Goal: Task Accomplishment & Management: Manage account settings

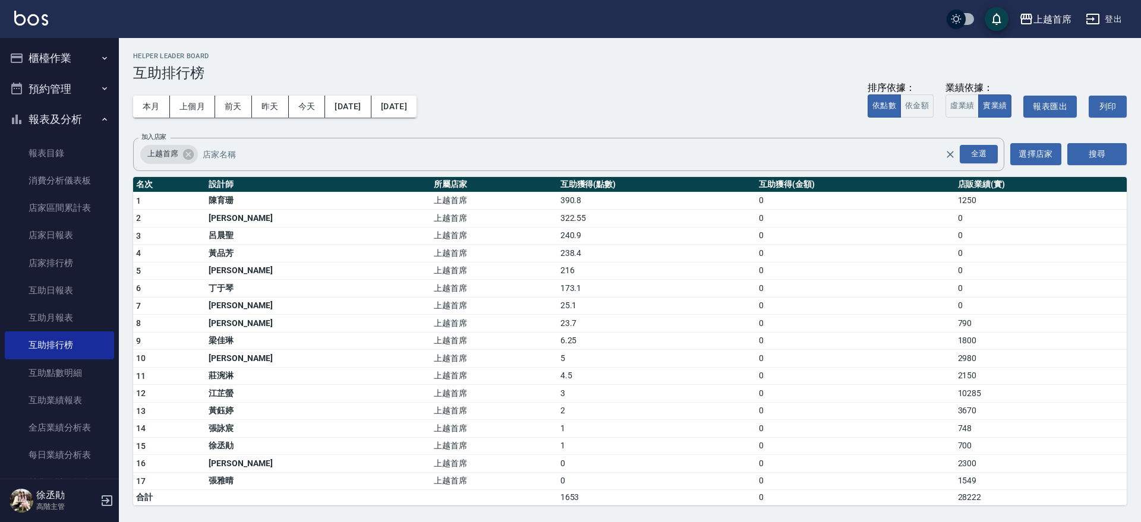
scroll to position [223, 0]
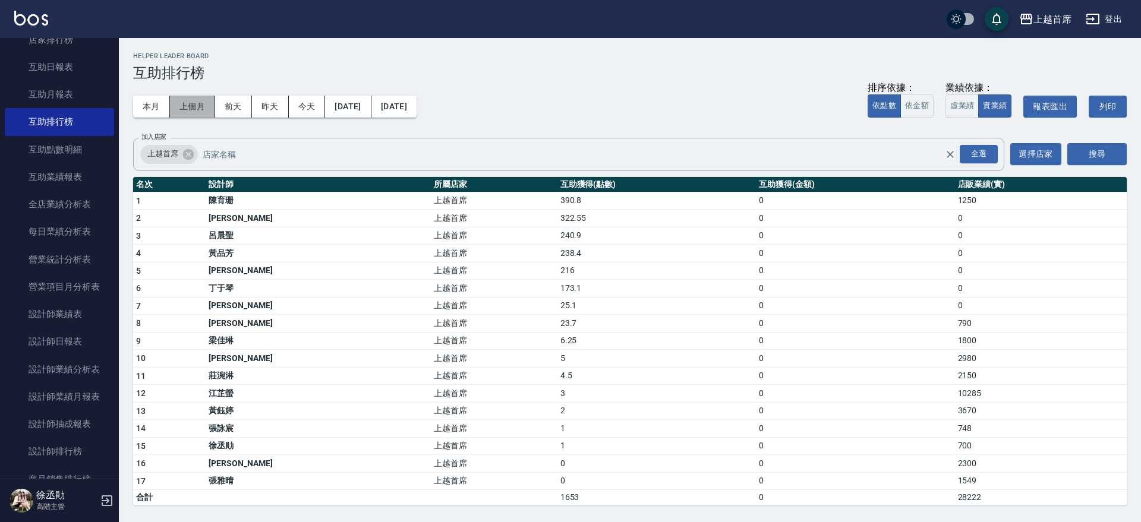
click at [172, 109] on button "上個月" at bounding box center [192, 107] width 45 height 22
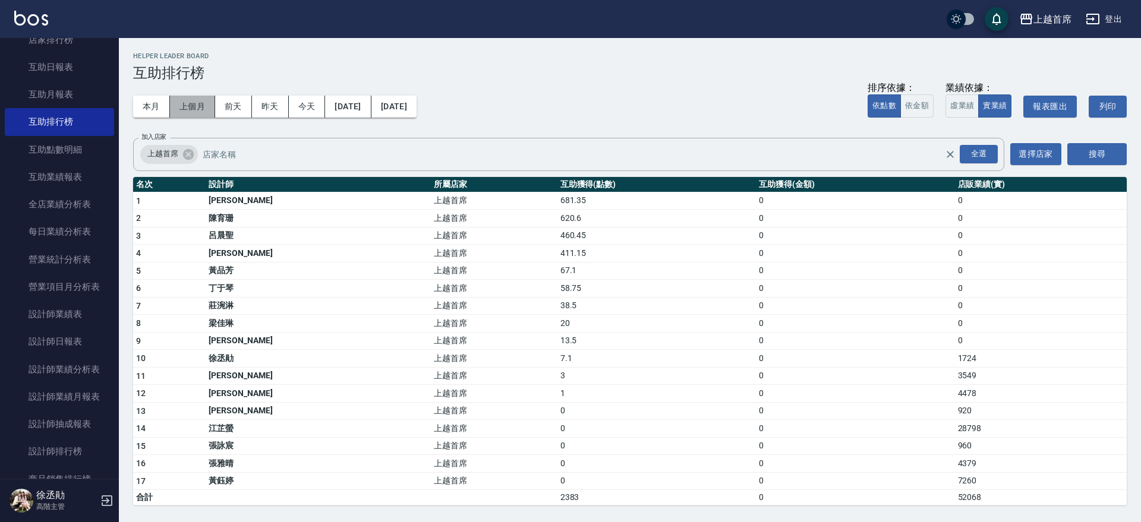
click at [193, 103] on button "上個月" at bounding box center [192, 107] width 45 height 22
click at [146, 102] on button "本月" at bounding box center [151, 107] width 37 height 22
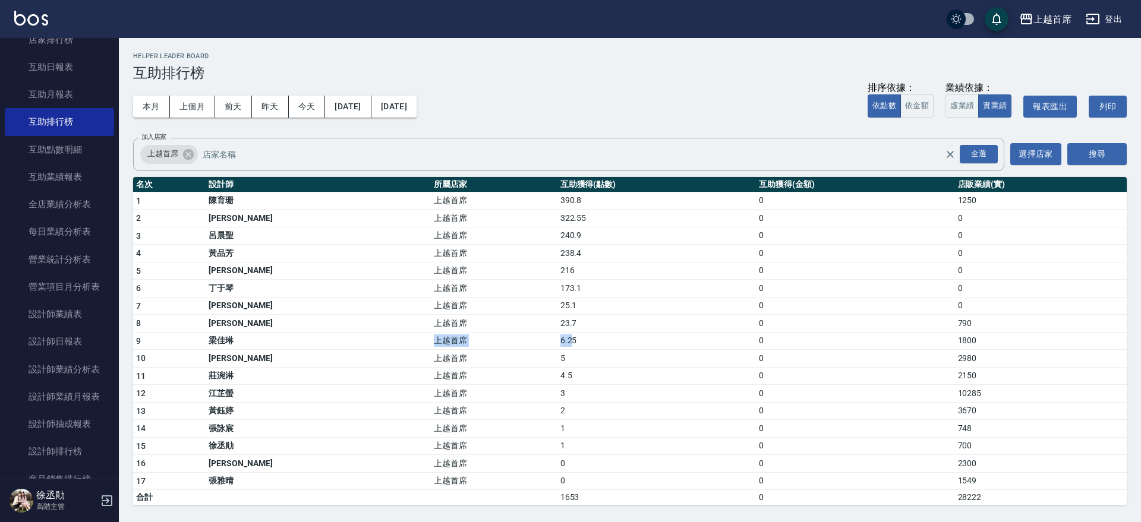
drag, startPoint x: 377, startPoint y: 340, endPoint x: 522, endPoint y: 340, distance: 144.9
click at [521, 340] on tr "9 [PERSON_NAME]首席 6.25 0 1800" at bounding box center [629, 341] width 993 height 18
click at [557, 340] on td "6.25" at bounding box center [656, 341] width 198 height 18
drag, startPoint x: 548, startPoint y: 327, endPoint x: 405, endPoint y: 325, distance: 142.6
click at [405, 325] on tr "8 [PERSON_NAME]首席 23.7 0 790" at bounding box center [629, 324] width 993 height 18
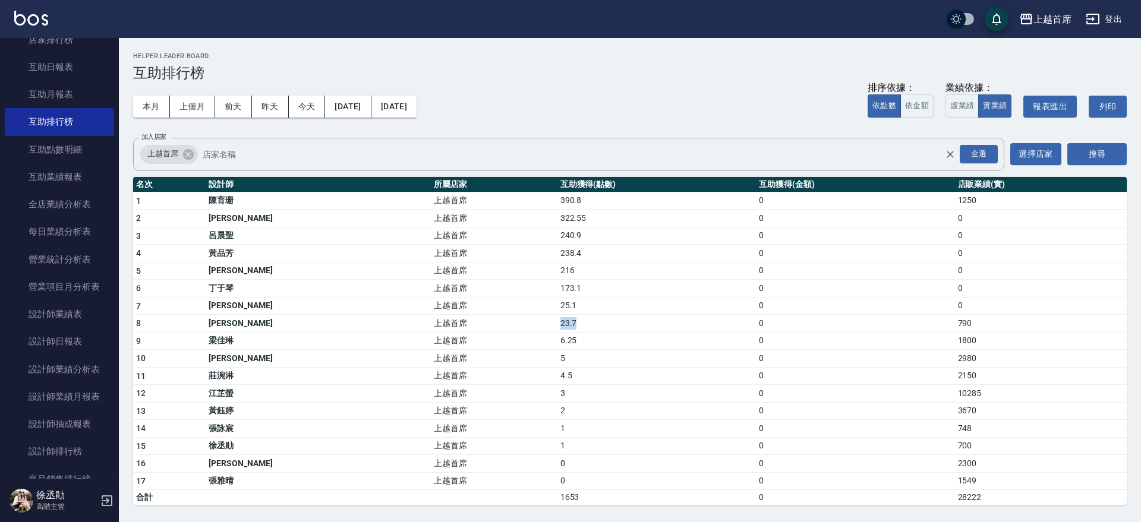
click at [431, 325] on td "上越首席" at bounding box center [494, 324] width 126 height 18
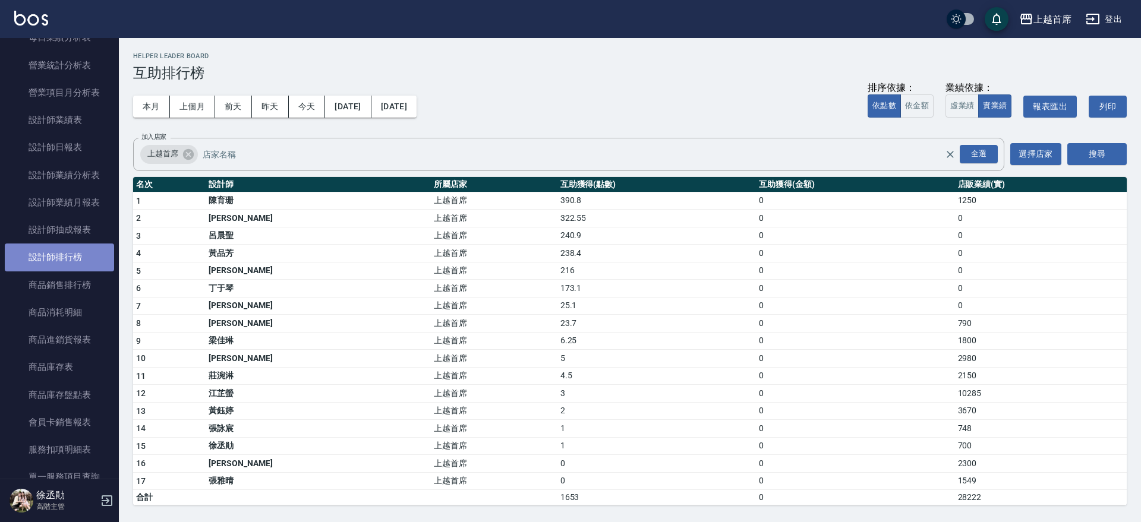
click at [84, 255] on link "設計師排行榜" at bounding box center [59, 257] width 109 height 27
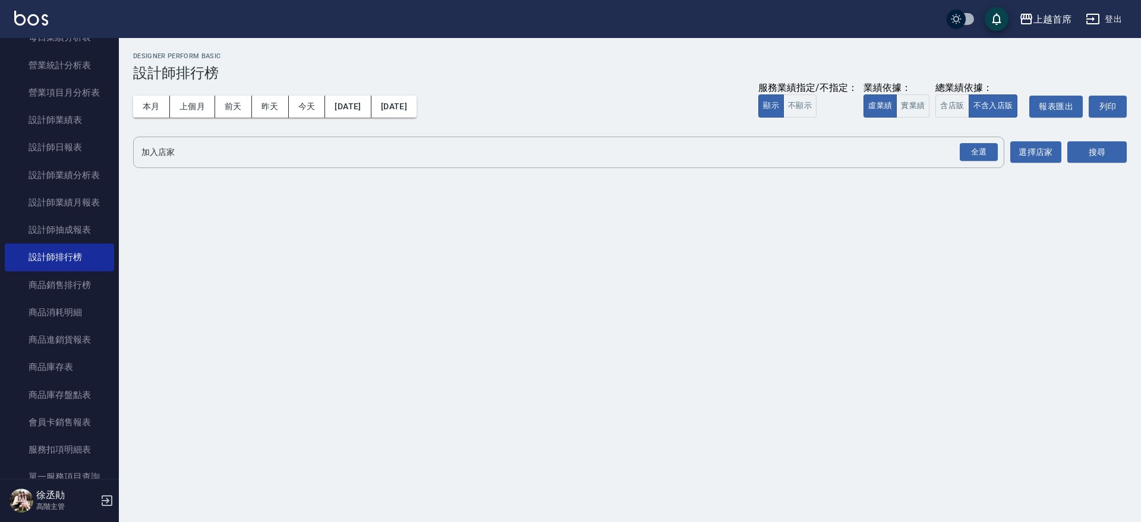
click at [144, 118] on div "本月 上個月 [DATE] [DATE] [DATE] [DATE] [DATE] 服務業績指定/不指定： 顯示 不顯示 業績依據： 虛業績 實業績 總業績依…" at bounding box center [629, 106] width 993 height 50
drag, startPoint x: 150, startPoint y: 112, endPoint x: 173, endPoint y: 124, distance: 25.8
click at [150, 112] on button "本月" at bounding box center [151, 107] width 37 height 22
click at [899, 110] on button "實業績" at bounding box center [912, 105] width 33 height 23
click at [951, 141] on div "全選 加入店家" at bounding box center [568, 152] width 871 height 31
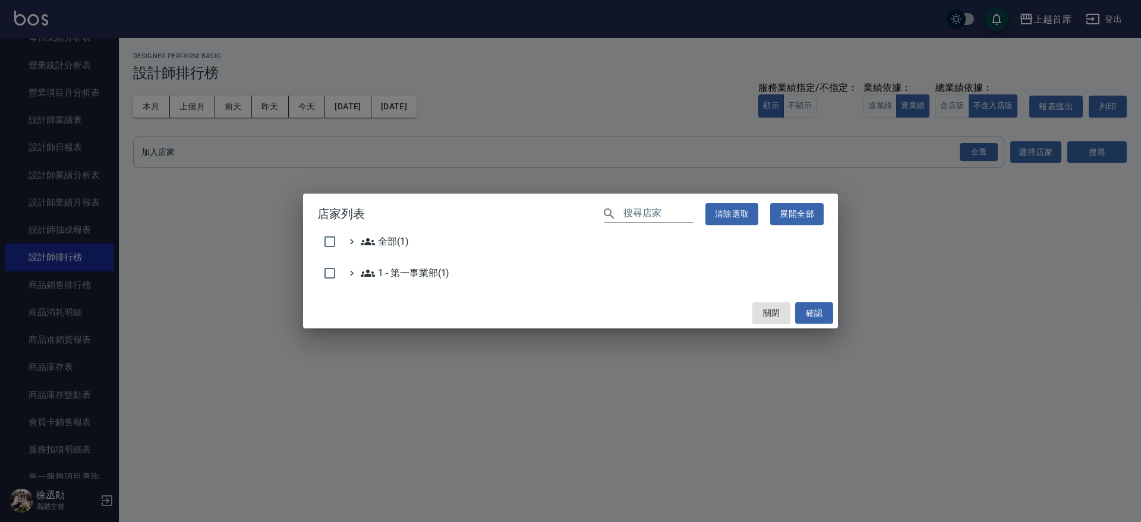
click at [984, 154] on div "店家列表 ​ 清除選取 展開全部 全部(1) 1 - 第一事業部(1) 關閉 確認" at bounding box center [570, 261] width 1141 height 522
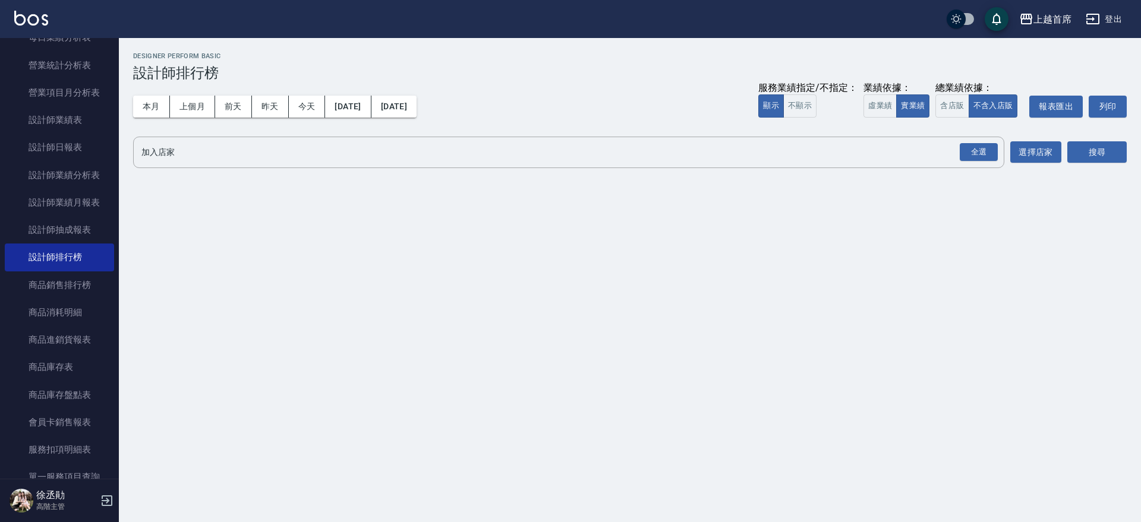
click at [984, 153] on div "全選" at bounding box center [978, 152] width 38 height 18
click at [1089, 153] on button "搜尋" at bounding box center [1096, 153] width 59 height 22
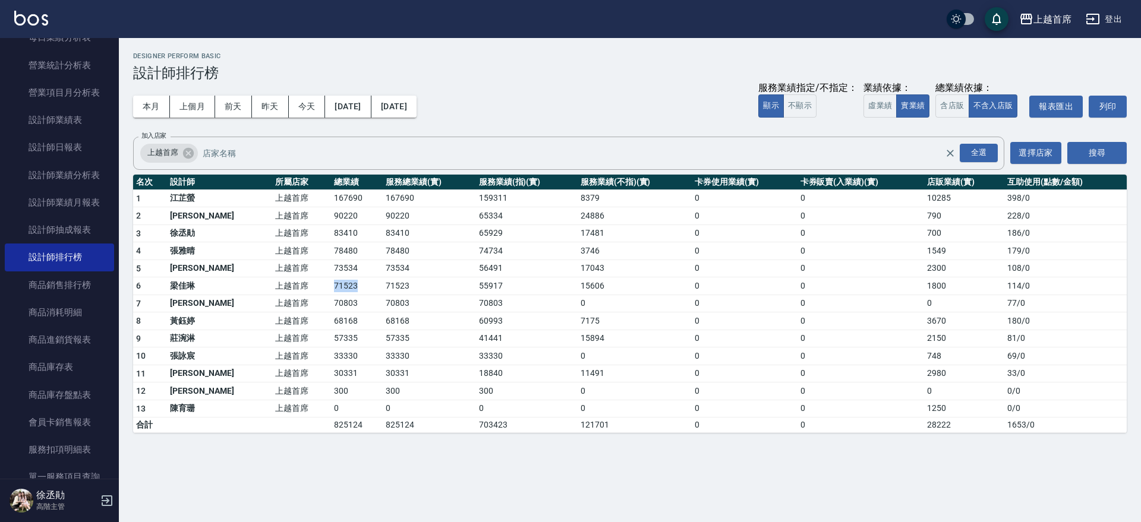
drag, startPoint x: 296, startPoint y: 285, endPoint x: 349, endPoint y: 290, distance: 53.1
click at [349, 290] on tr "6 [PERSON_NAME]首席 71523 71523 55917 15606 0 0 1800 114 / 0" at bounding box center [629, 286] width 993 height 18
click at [349, 290] on td "71523" at bounding box center [357, 286] width 52 height 18
drag, startPoint x: 532, startPoint y: 295, endPoint x: 976, endPoint y: 293, distance: 443.8
click at [972, 293] on tbody "1 [PERSON_NAME]首席 167690 167690 159311 8379 0 0 10285 398 / 0 2 [PERSON_NAME]首席…" at bounding box center [629, 312] width 993 height 244
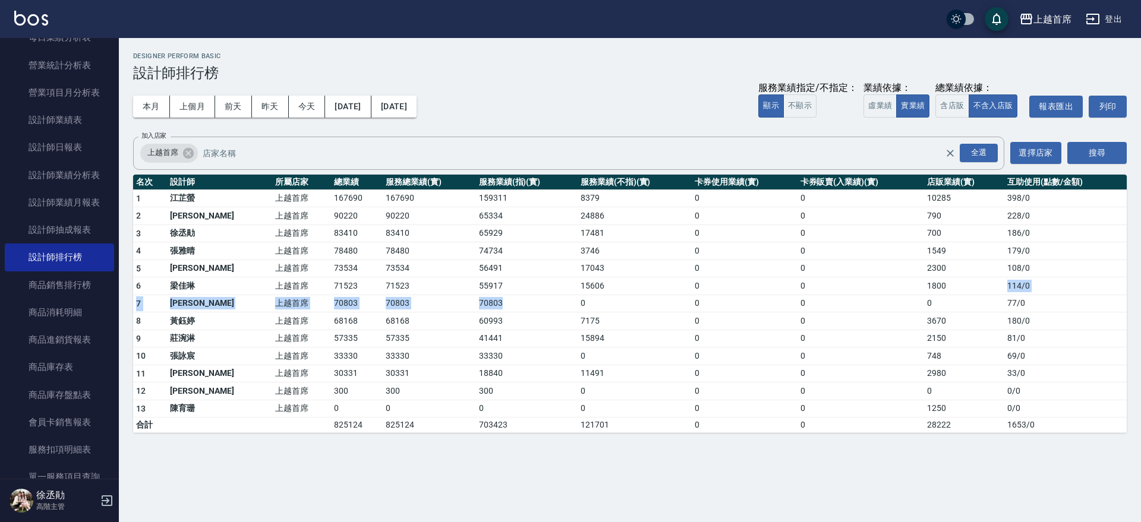
click at [980, 293] on td "1800" at bounding box center [964, 286] width 80 height 18
drag, startPoint x: 1038, startPoint y: 286, endPoint x: 968, endPoint y: 289, distance: 70.1
click at [968, 289] on tr "6 [PERSON_NAME]首席 71523 71523 55917 15606 0 0 1800 114 / 0" at bounding box center [629, 286] width 993 height 18
click at [968, 289] on td "1800" at bounding box center [964, 286] width 80 height 18
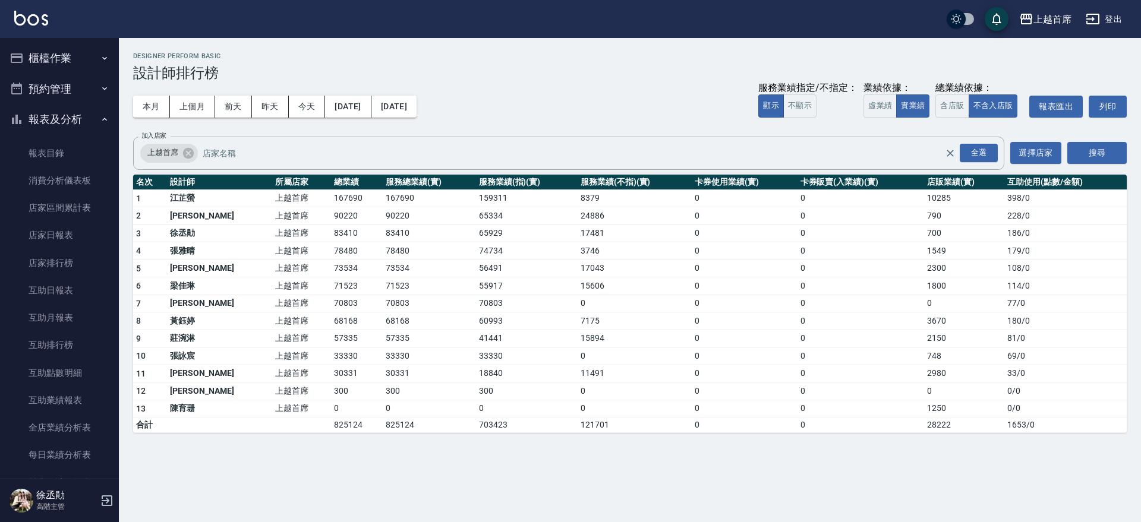
click at [100, 58] on icon "button" at bounding box center [105, 58] width 10 height 10
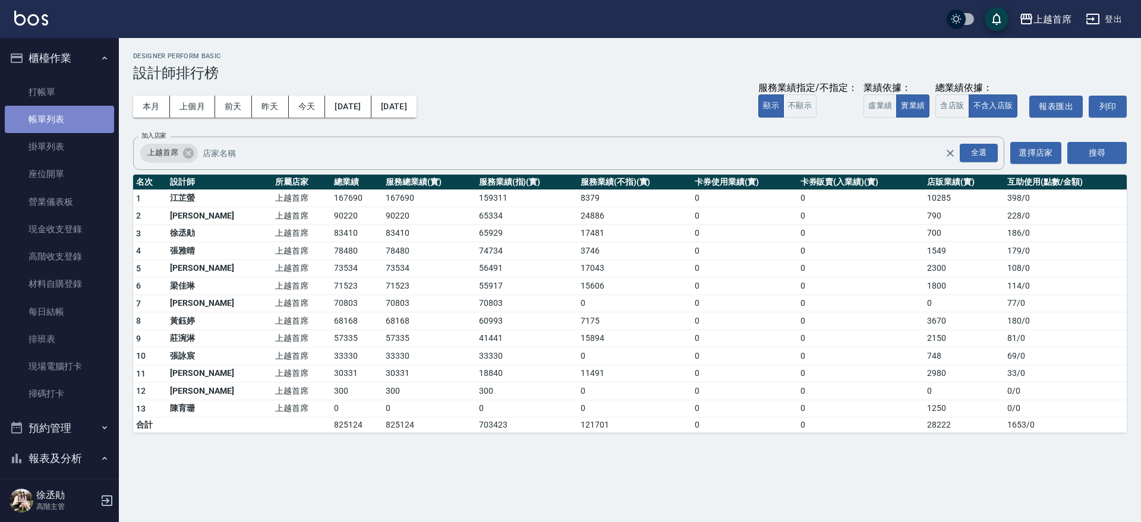
click at [74, 116] on link "帳單列表" at bounding box center [59, 119] width 109 height 27
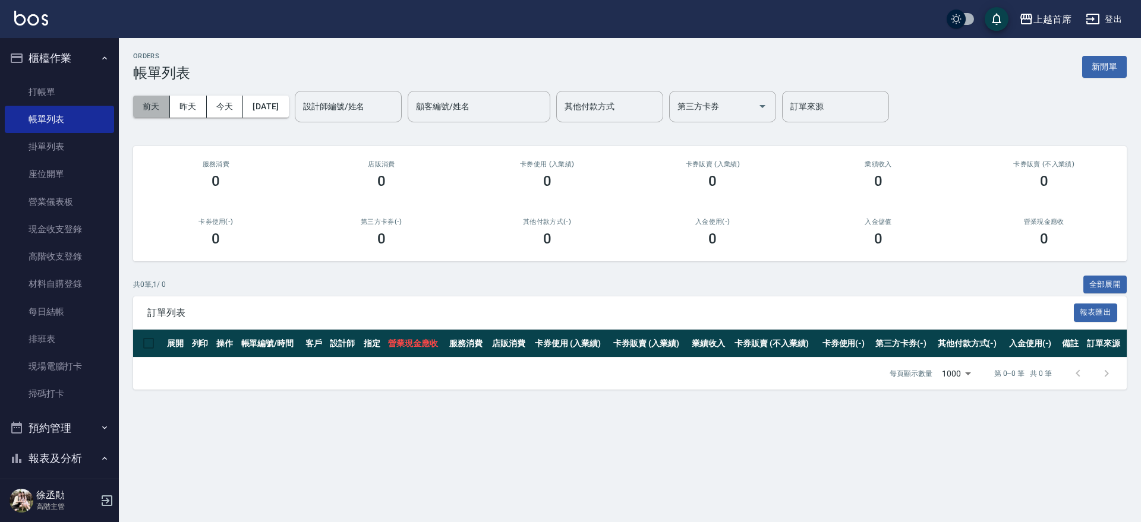
click at [158, 103] on button "前天" at bounding box center [151, 107] width 37 height 22
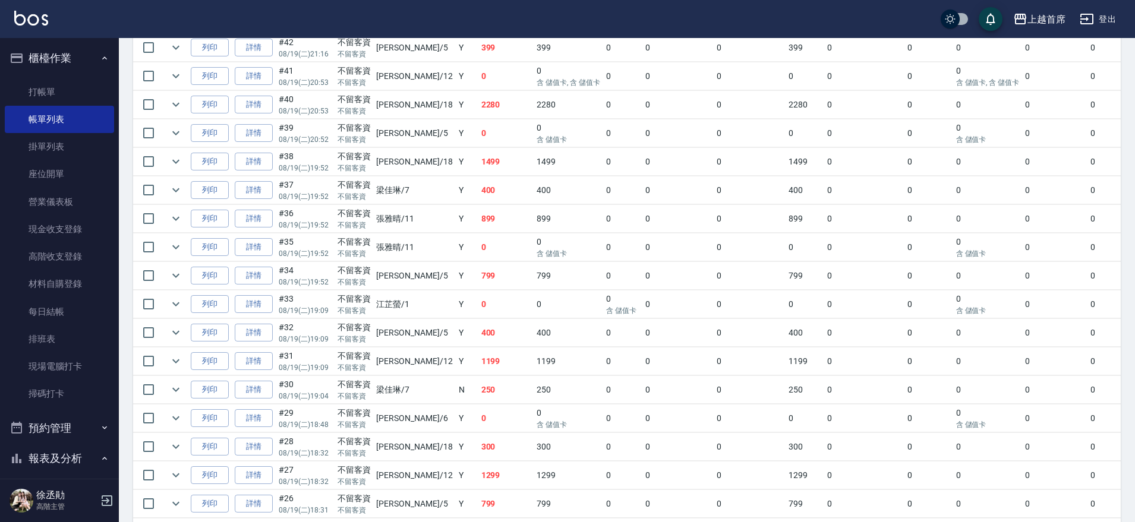
drag, startPoint x: 601, startPoint y: 287, endPoint x: 615, endPoint y: 331, distance: 47.0
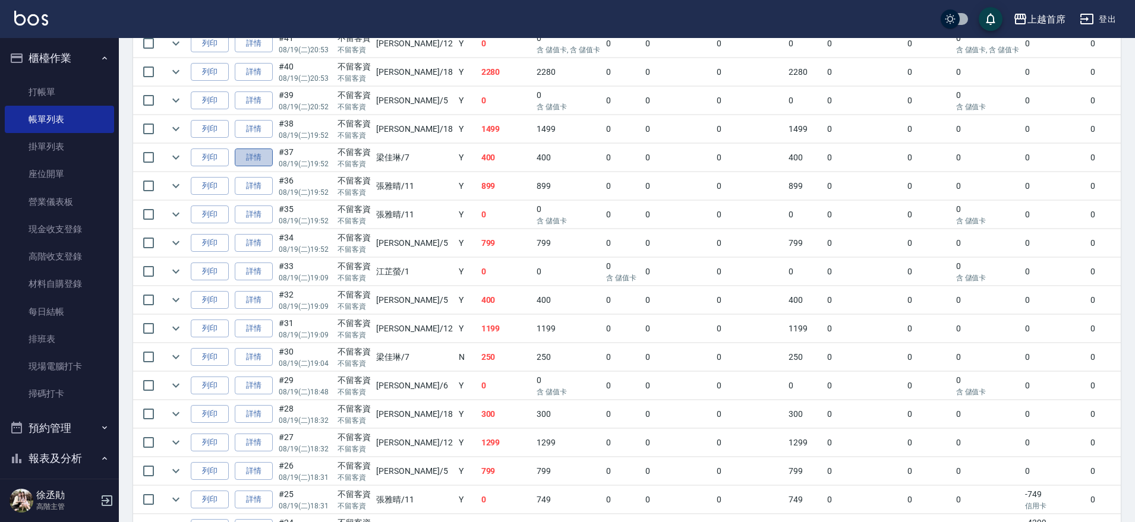
click at [246, 156] on link "詳情" at bounding box center [254, 158] width 38 height 18
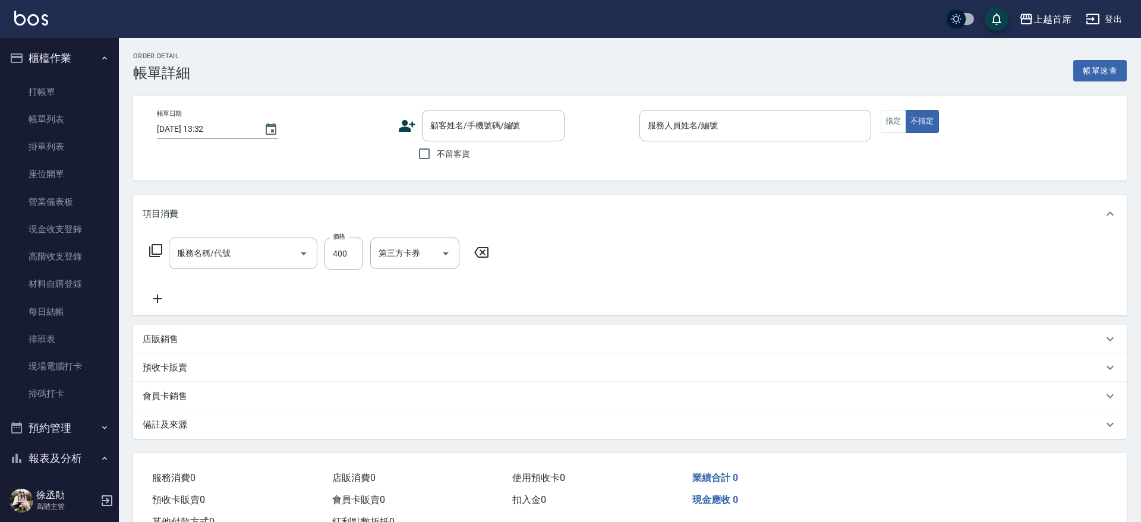
type input "[DATE] 19:52"
checkbox input "true"
type input "[PERSON_NAME]-7"
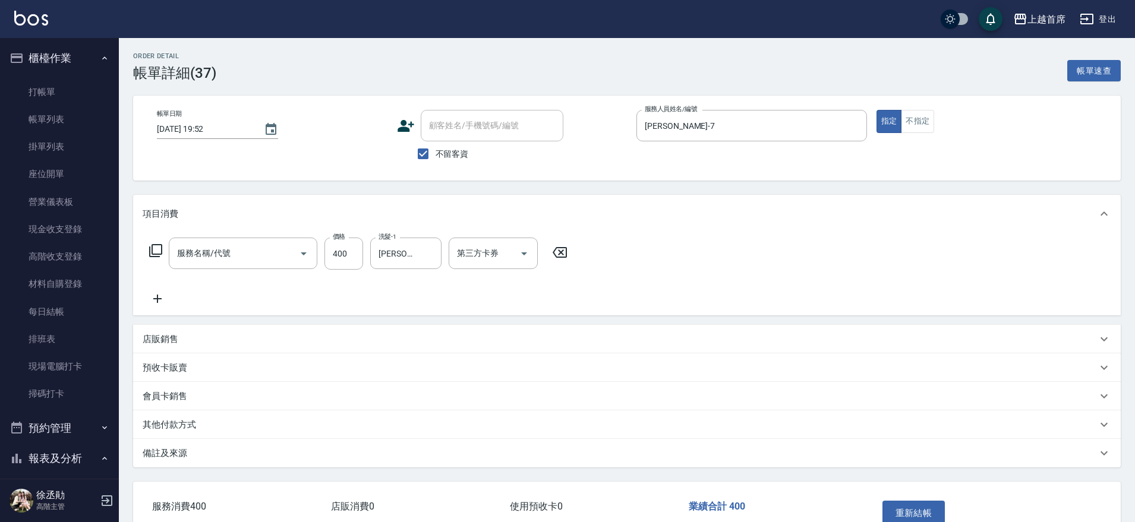
type input "指定一般洗剪400(2400)"
click at [424, 251] on icon "Clear" at bounding box center [429, 254] width 12 height 12
click at [901, 503] on button "重新結帳" at bounding box center [913, 513] width 63 height 25
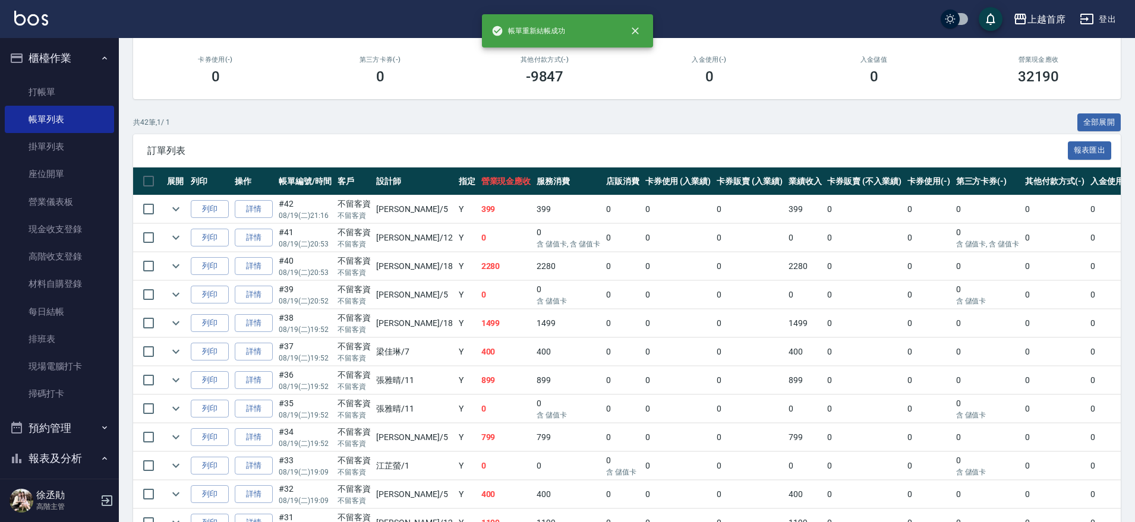
scroll to position [450, 0]
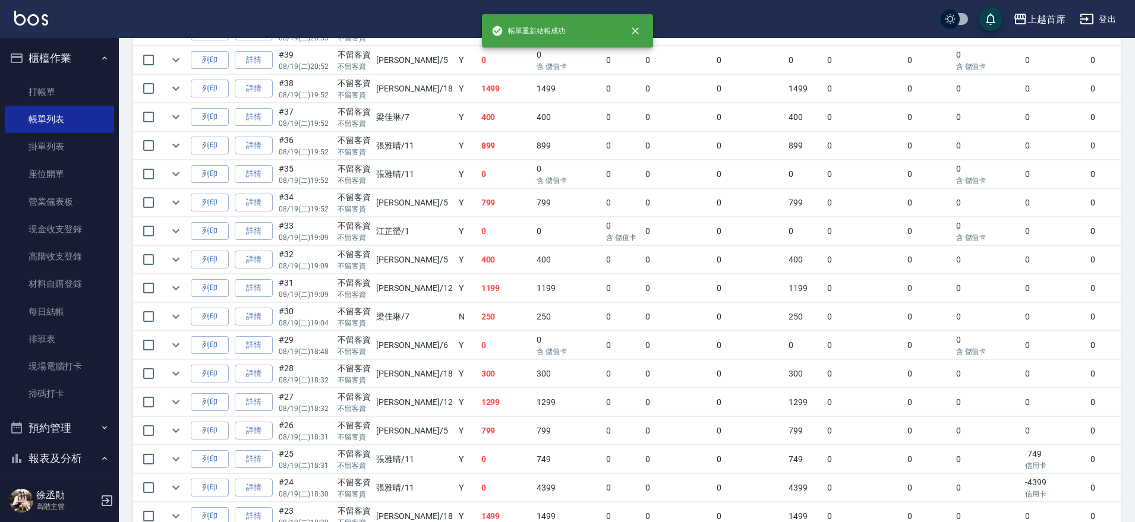
drag, startPoint x: 424, startPoint y: 225, endPoint x: 447, endPoint y: 340, distance: 117.6
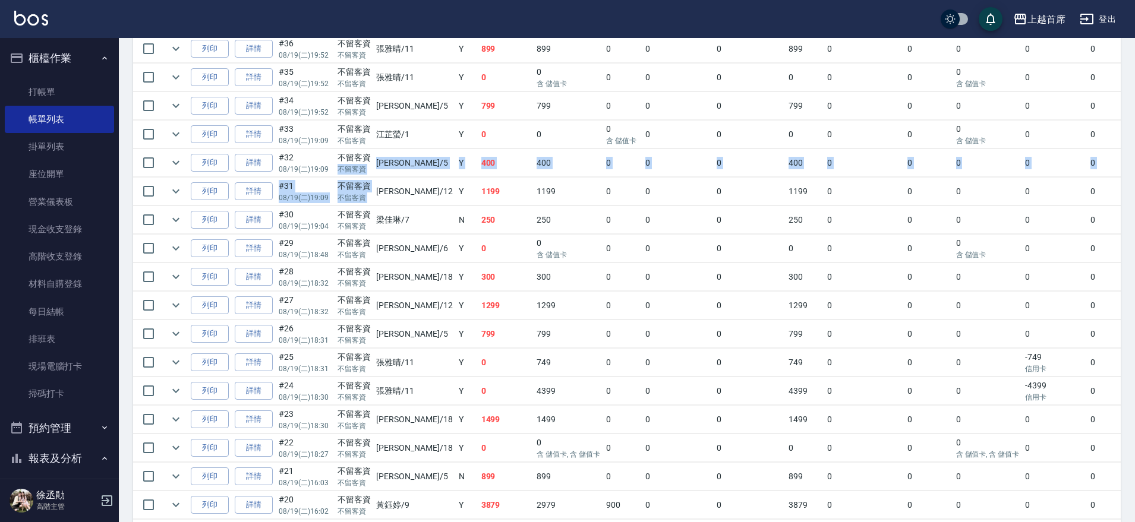
drag, startPoint x: 371, startPoint y: 200, endPoint x: 376, endPoint y: 233, distance: 33.0
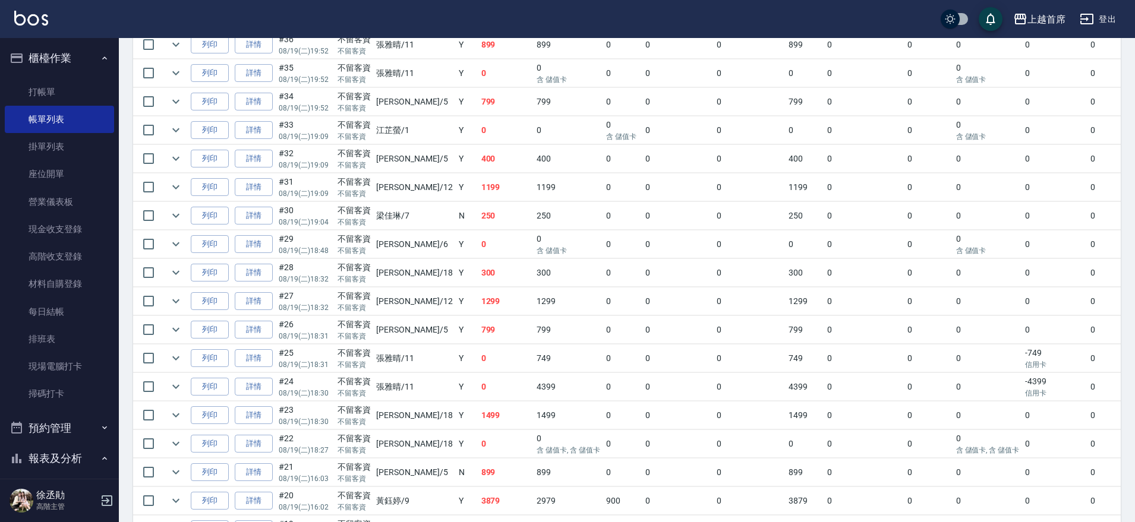
click at [478, 256] on td "0" at bounding box center [506, 244] width 56 height 28
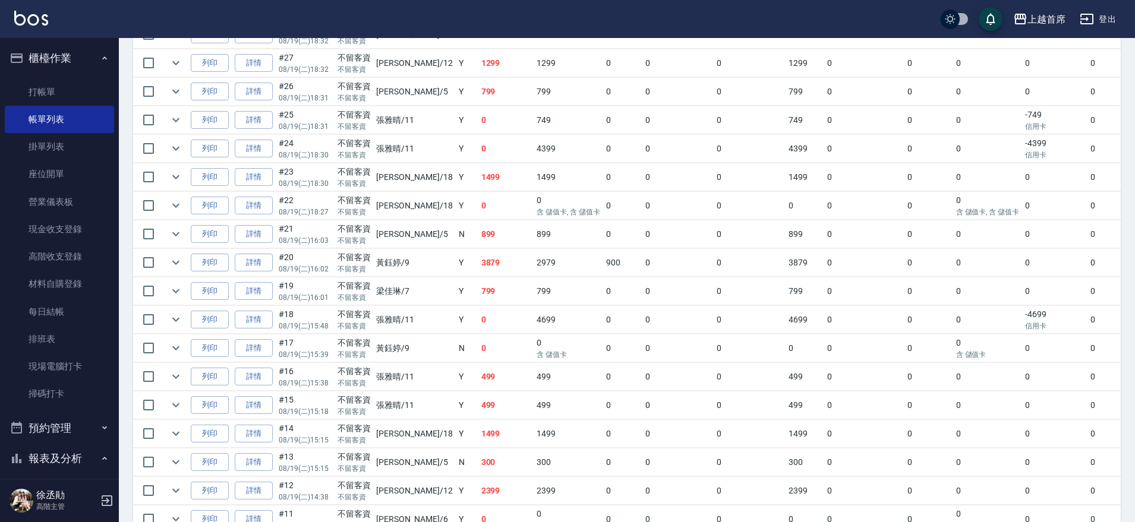
drag, startPoint x: 421, startPoint y: 102, endPoint x: 425, endPoint y: 138, distance: 36.5
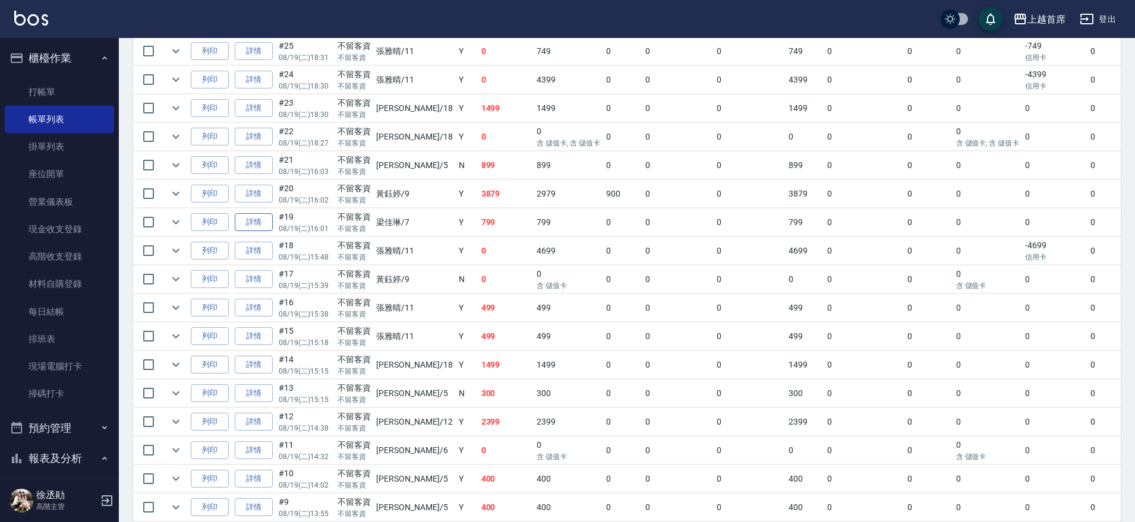
scroll to position [813, 0]
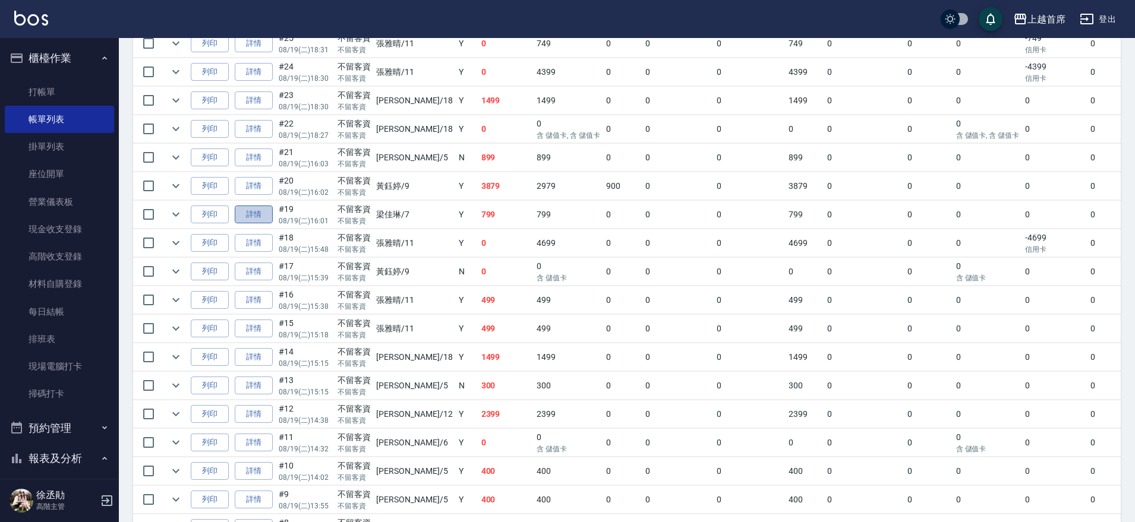
click at [255, 210] on link "詳情" at bounding box center [254, 215] width 38 height 18
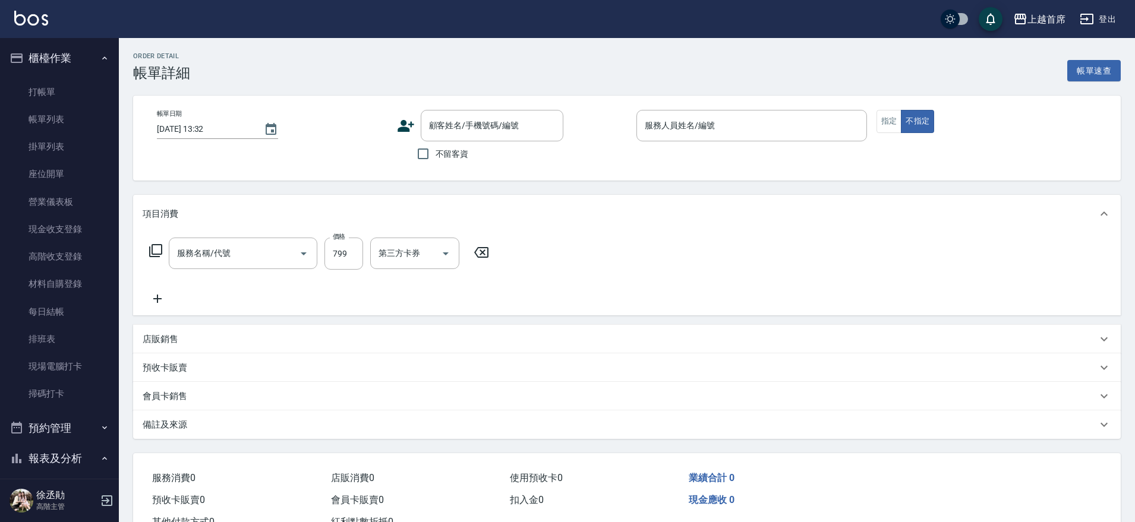
type input "[DATE] 16:01"
checkbox input "true"
type input "[PERSON_NAME]-7"
type input "精油799(0799)"
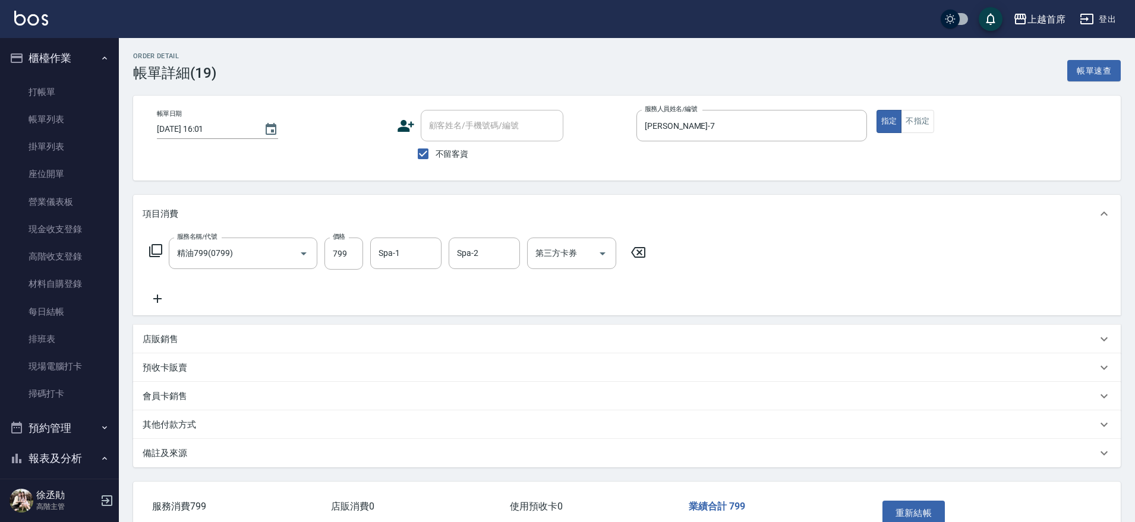
drag, startPoint x: 927, startPoint y: 501, endPoint x: 917, endPoint y: 498, distance: 10.2
click at [917, 498] on div "重新結帳" at bounding box center [931, 522] width 108 height 52
click at [917, 501] on button "重新結帳" at bounding box center [913, 513] width 63 height 25
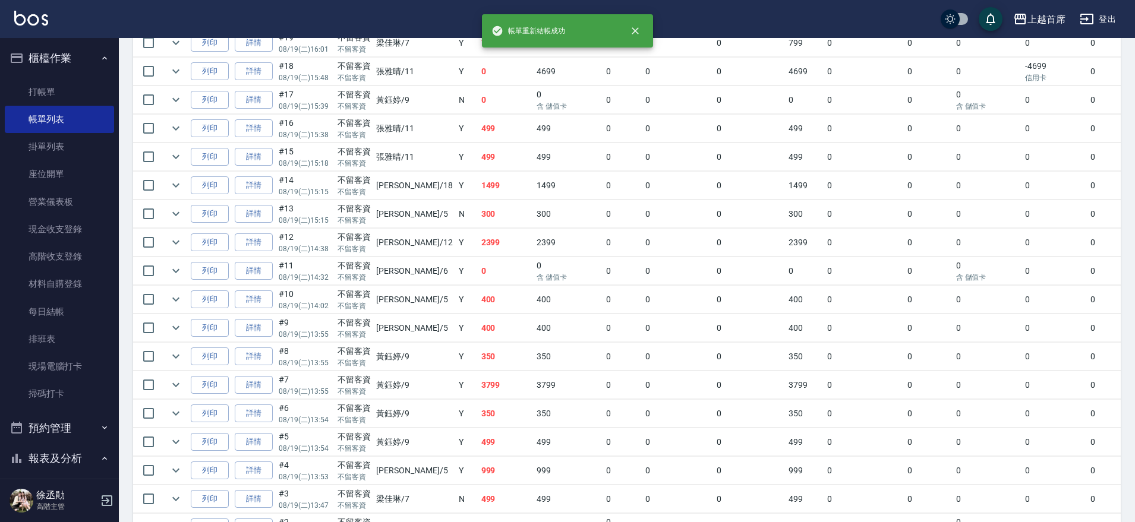
drag, startPoint x: 482, startPoint y: 290, endPoint x: 481, endPoint y: 327, distance: 36.9
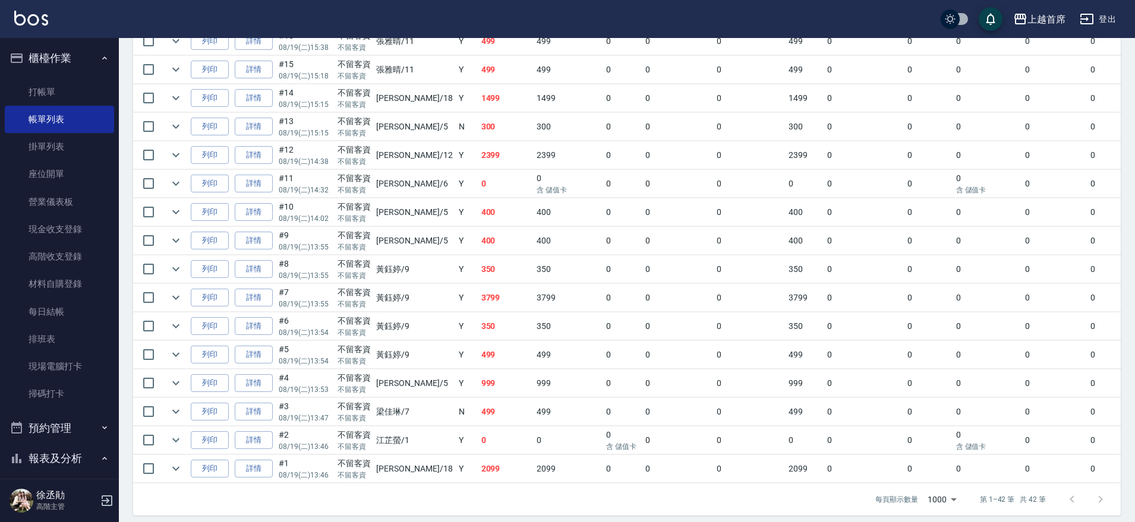
scroll to position [1091, 0]
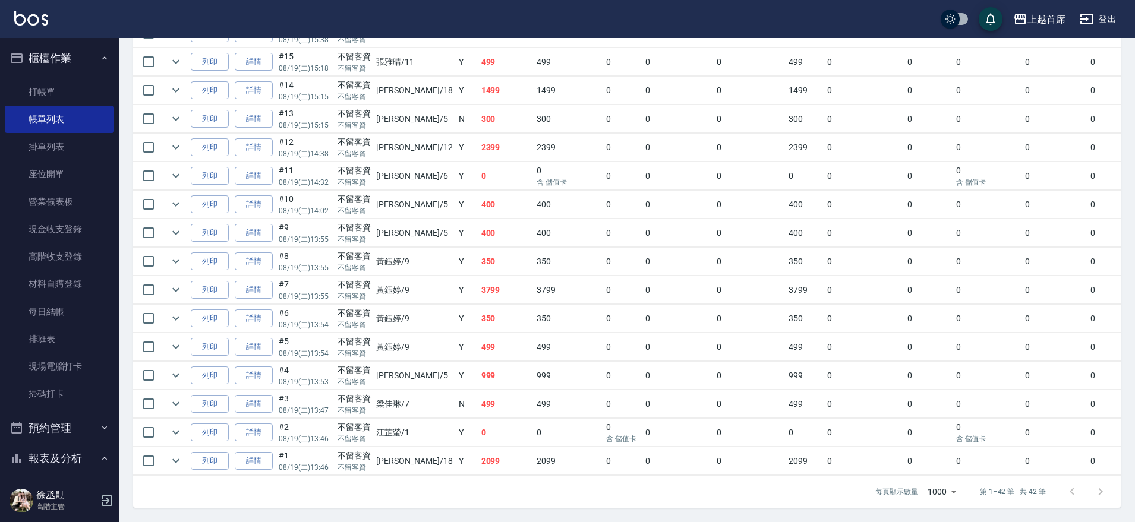
drag, startPoint x: 479, startPoint y: 284, endPoint x: 481, endPoint y: 321, distance: 37.4
click at [242, 395] on link "詳情" at bounding box center [254, 404] width 38 height 18
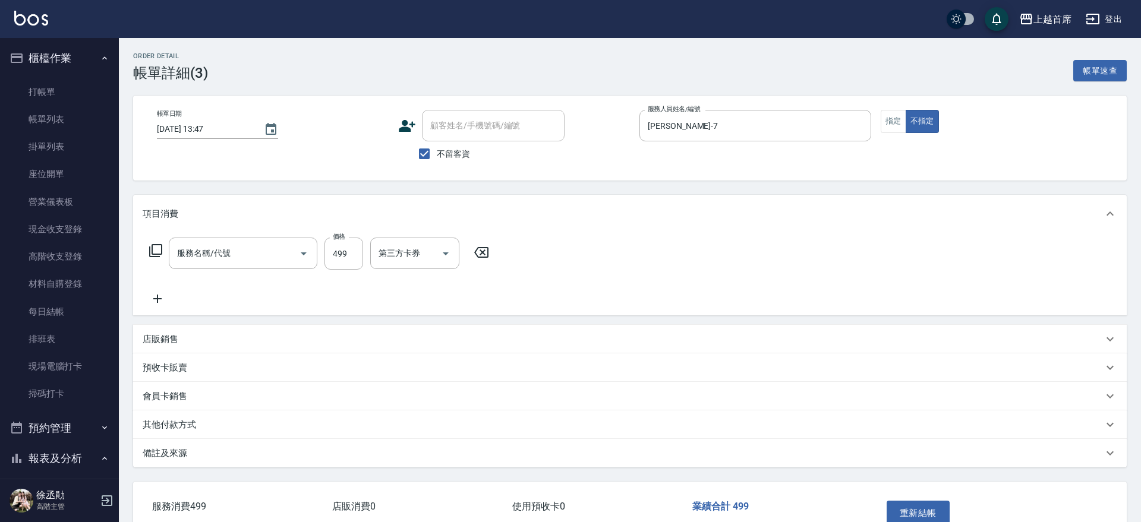
type input "[DATE] 13:47"
checkbox input "true"
type input "[PERSON_NAME]-7"
type input "499海鹽洗剪套餐(2499)"
click at [902, 507] on button "重新結帳" at bounding box center [913, 513] width 63 height 25
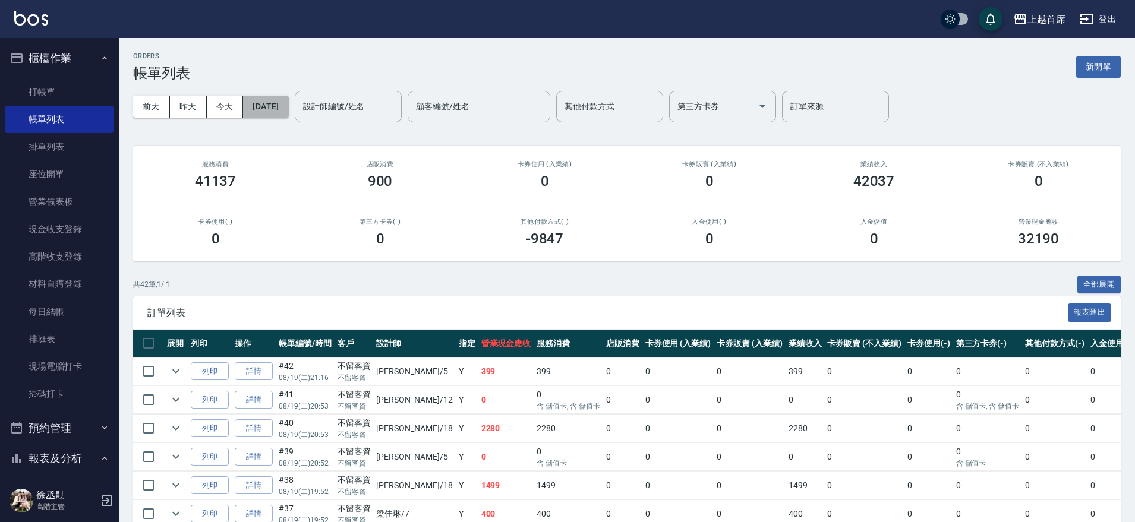
click at [288, 105] on button "[DATE]" at bounding box center [265, 107] width 45 height 22
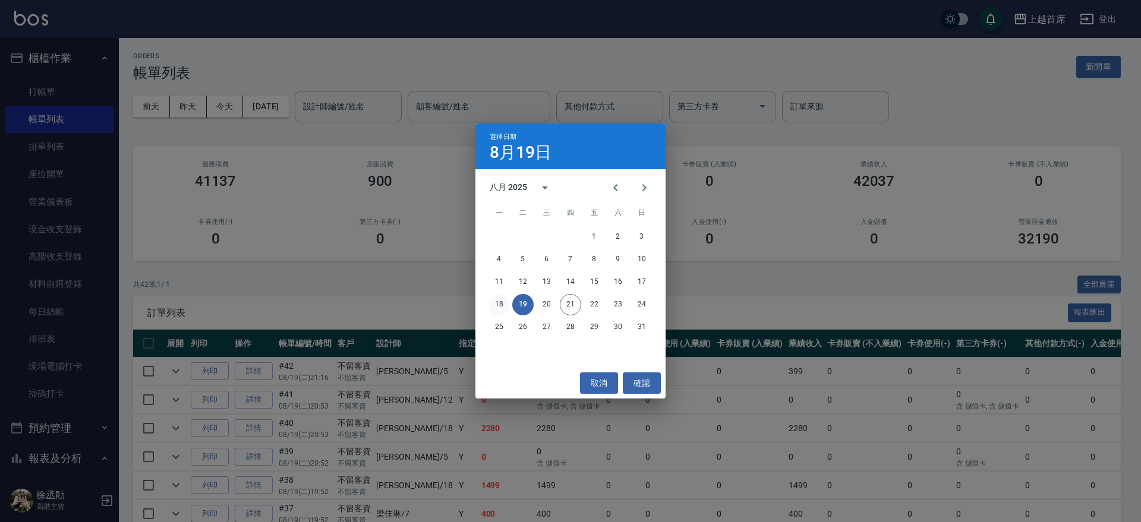
click at [498, 299] on button "18" at bounding box center [498, 304] width 21 height 21
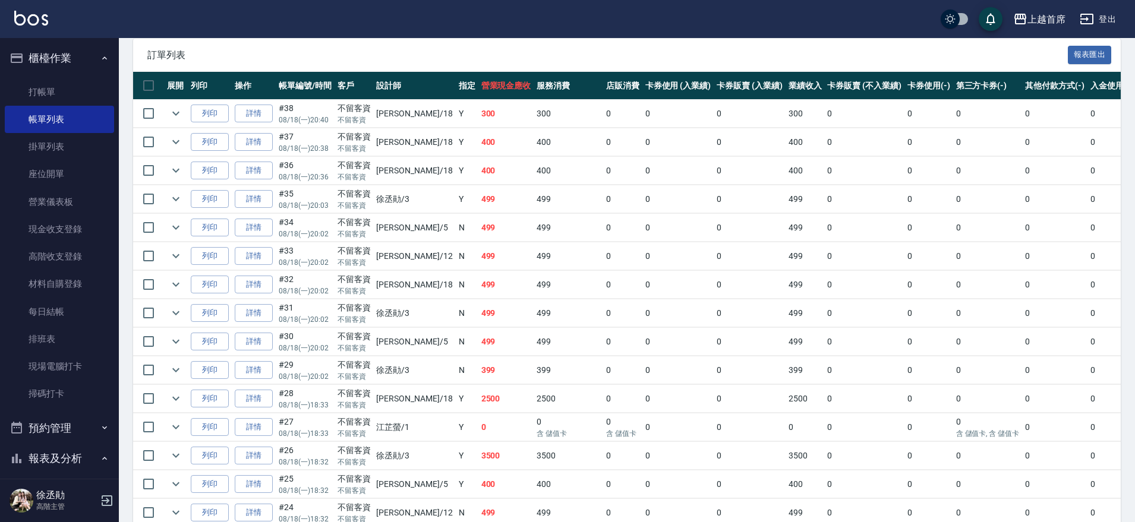
scroll to position [361, 0]
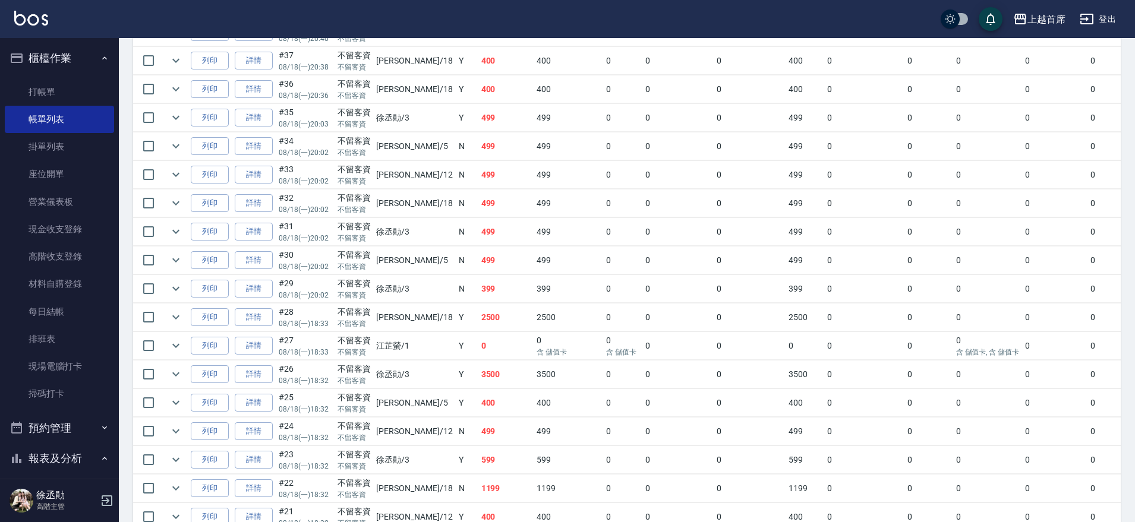
drag, startPoint x: 564, startPoint y: 221, endPoint x: 575, endPoint y: 289, distance: 69.1
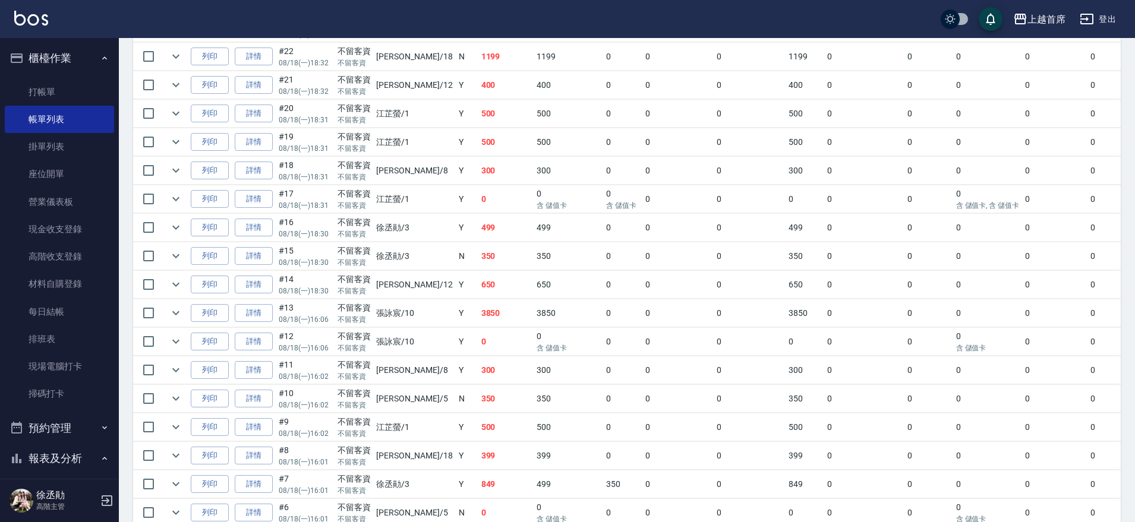
drag, startPoint x: 457, startPoint y: 206, endPoint x: 454, endPoint y: 234, distance: 28.0
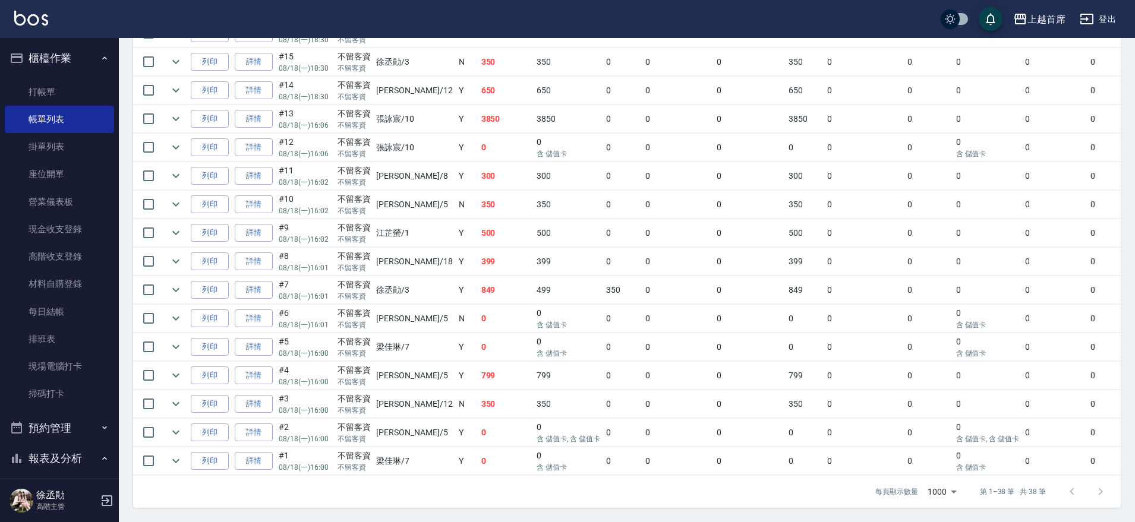
scroll to position [977, 0]
drag, startPoint x: 454, startPoint y: 234, endPoint x: 451, endPoint y: 271, distance: 37.6
click at [266, 338] on link "詳情" at bounding box center [254, 347] width 38 height 18
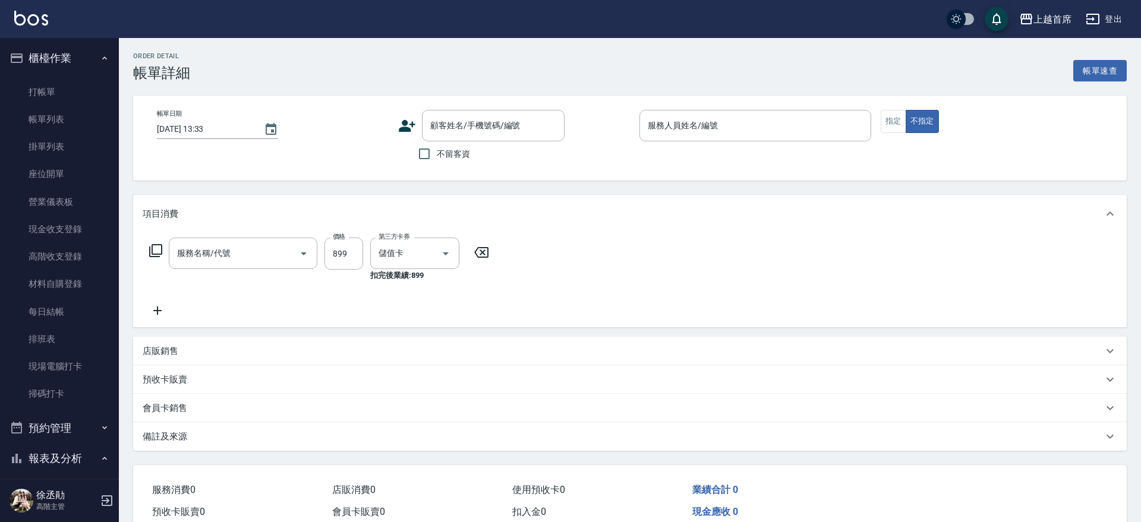
type input "[DATE] 16:00"
checkbox input "true"
type input "[PERSON_NAME]-7"
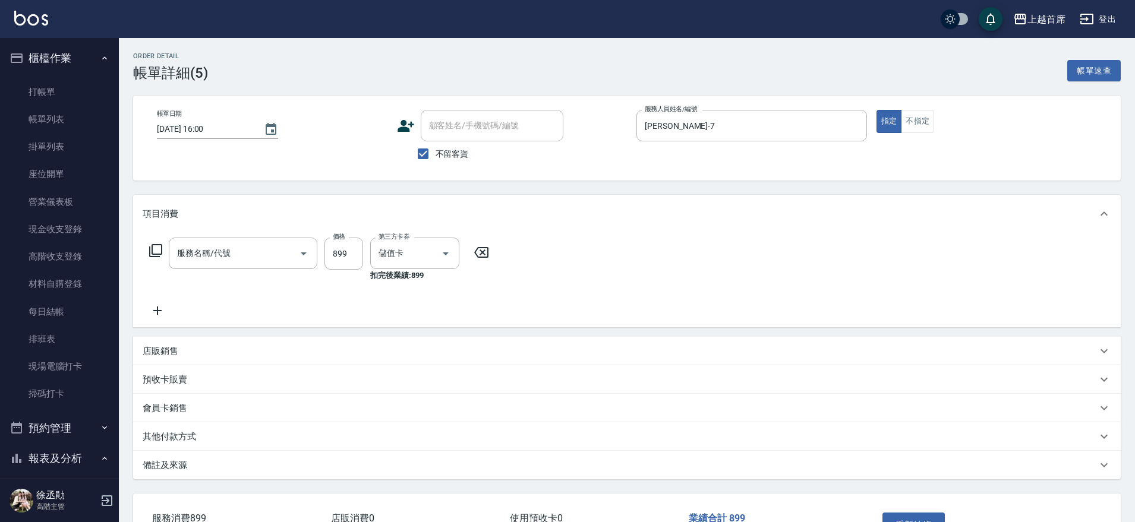
type input "899洗剪去角質套餐(2899)"
click at [429, 258] on icon "Clear" at bounding box center [429, 254] width 12 height 12
click at [904, 514] on button "重新結帳" at bounding box center [913, 525] width 63 height 25
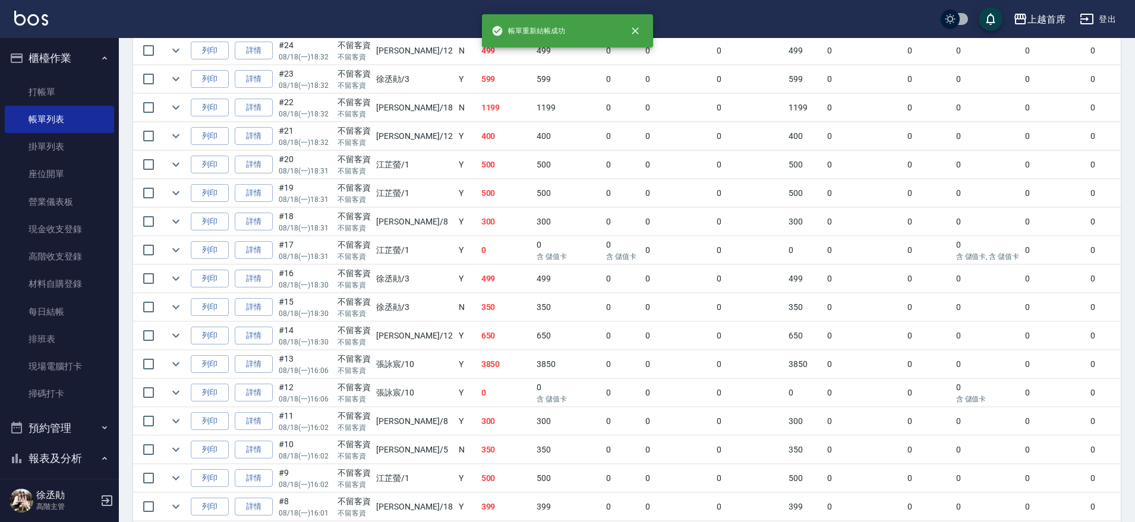
scroll to position [977, 0]
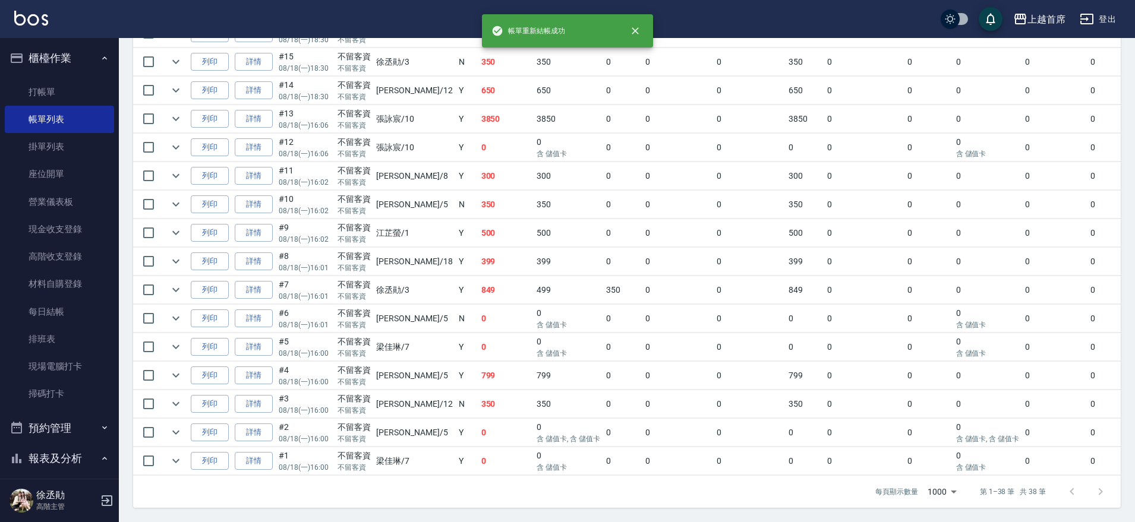
drag, startPoint x: 395, startPoint y: 265, endPoint x: 380, endPoint y: 402, distance: 138.1
click at [251, 452] on link "詳情" at bounding box center [254, 461] width 38 height 18
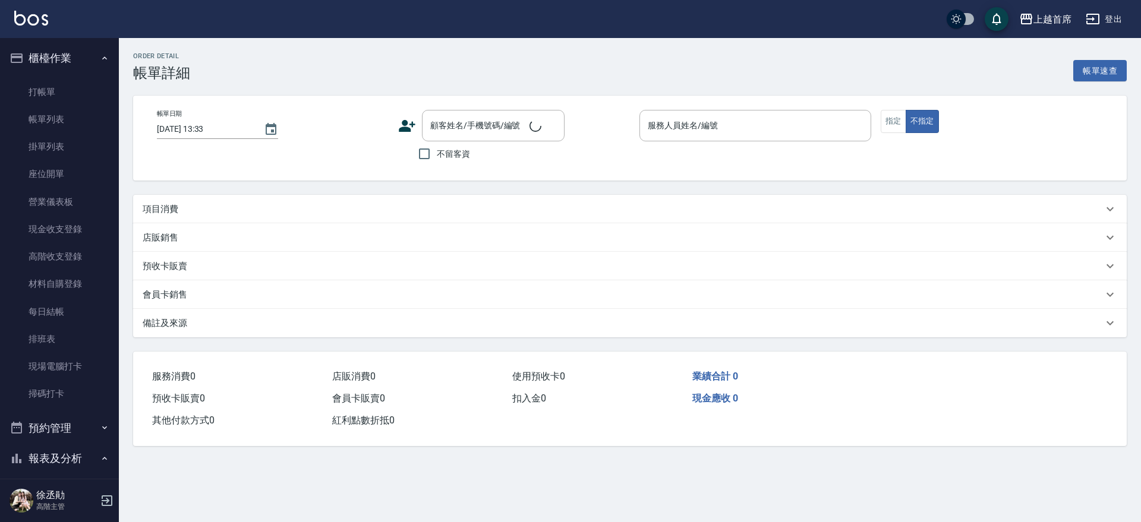
type input "[DATE] 16:00"
checkbox input "true"
type input "[PERSON_NAME]-7"
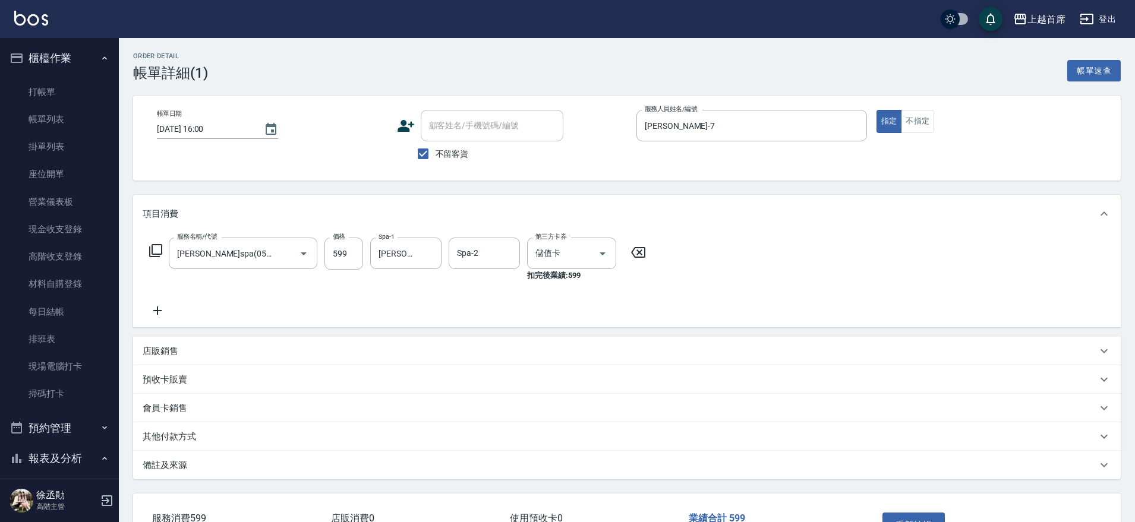
type input "[PERSON_NAME]spa(0599)"
click at [426, 250] on icon "Clear" at bounding box center [428, 253] width 7 height 7
click at [900, 516] on button "重新結帳" at bounding box center [913, 525] width 63 height 25
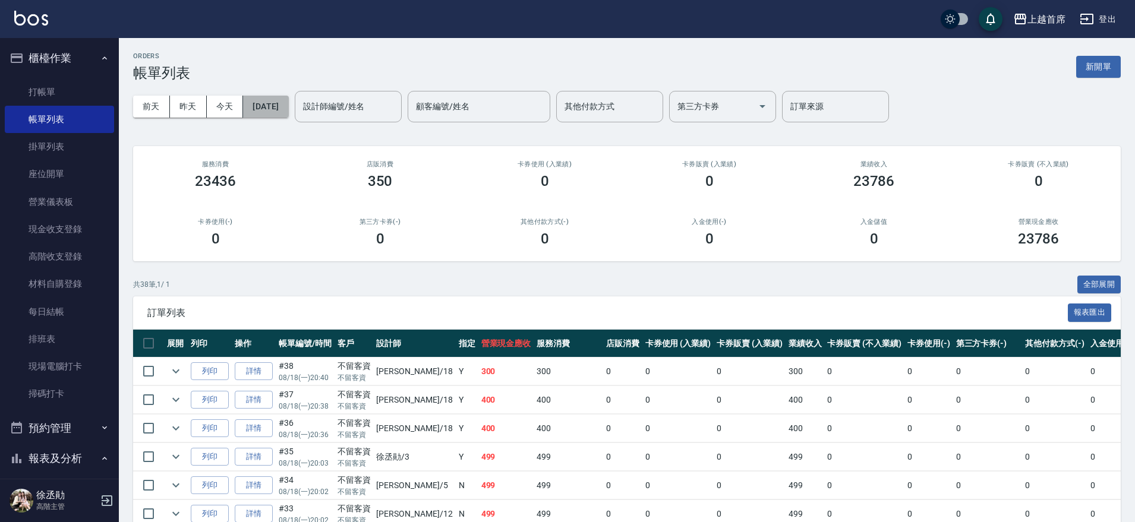
click at [284, 105] on button "[DATE]" at bounding box center [265, 107] width 45 height 22
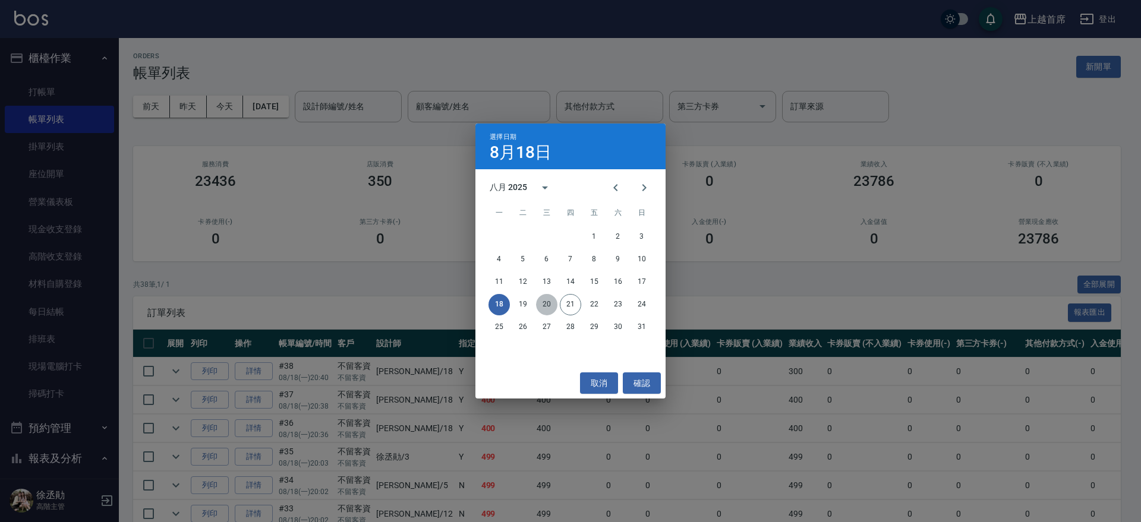
click at [554, 304] on button "20" at bounding box center [546, 304] width 21 height 21
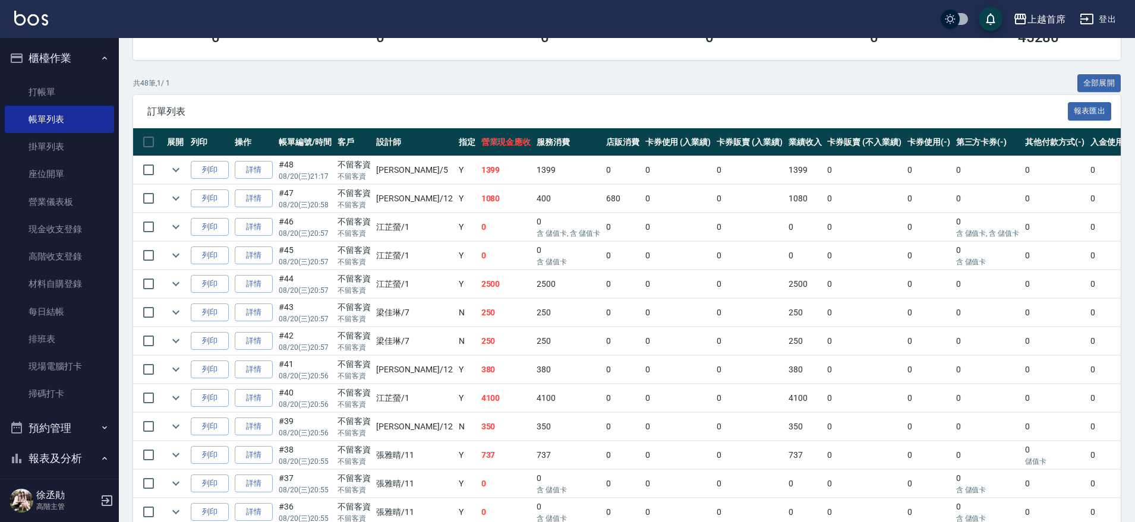
drag, startPoint x: 596, startPoint y: 285, endPoint x: 598, endPoint y: 318, distance: 33.3
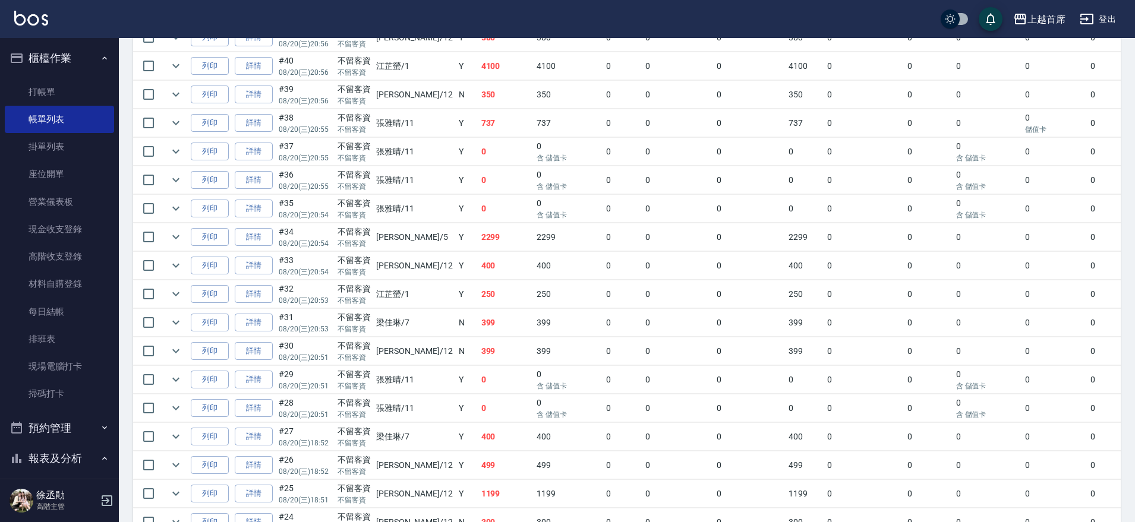
drag, startPoint x: 390, startPoint y: 306, endPoint x: 382, endPoint y: 356, distance: 51.2
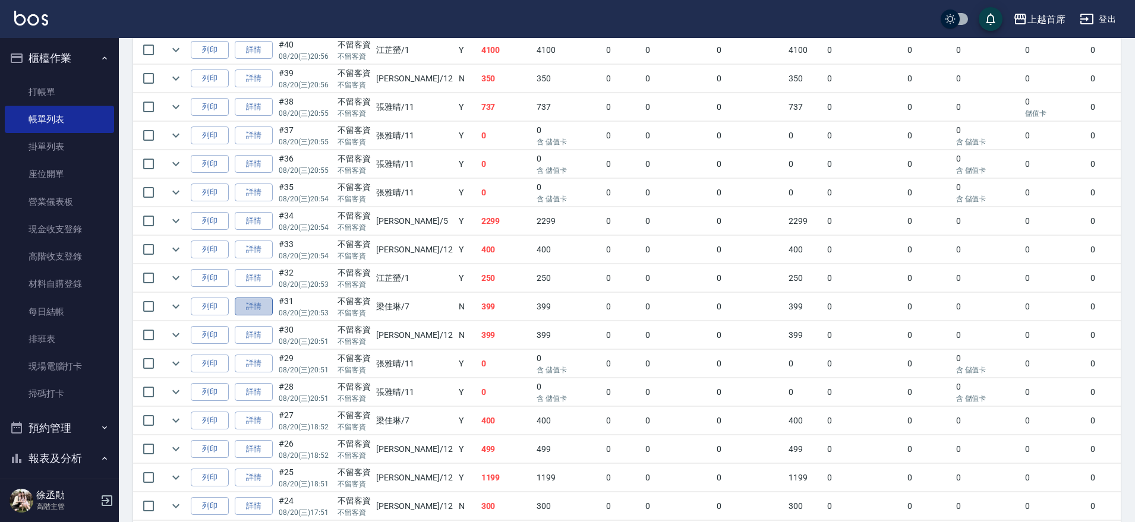
click at [256, 306] on link "詳情" at bounding box center [254, 307] width 38 height 18
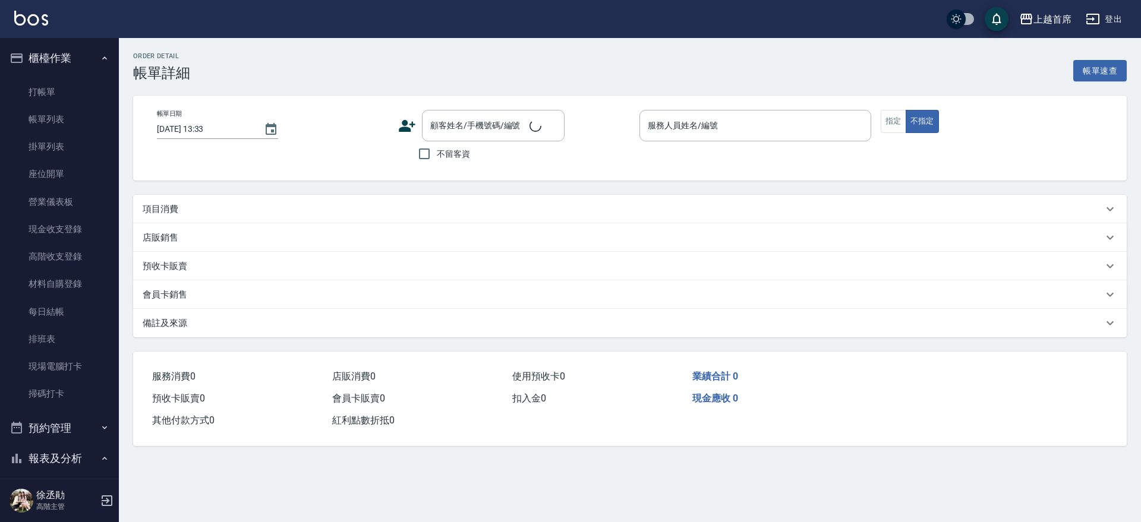
type input "[DATE] 20:53"
checkbox input "true"
type input "[PERSON_NAME]-7"
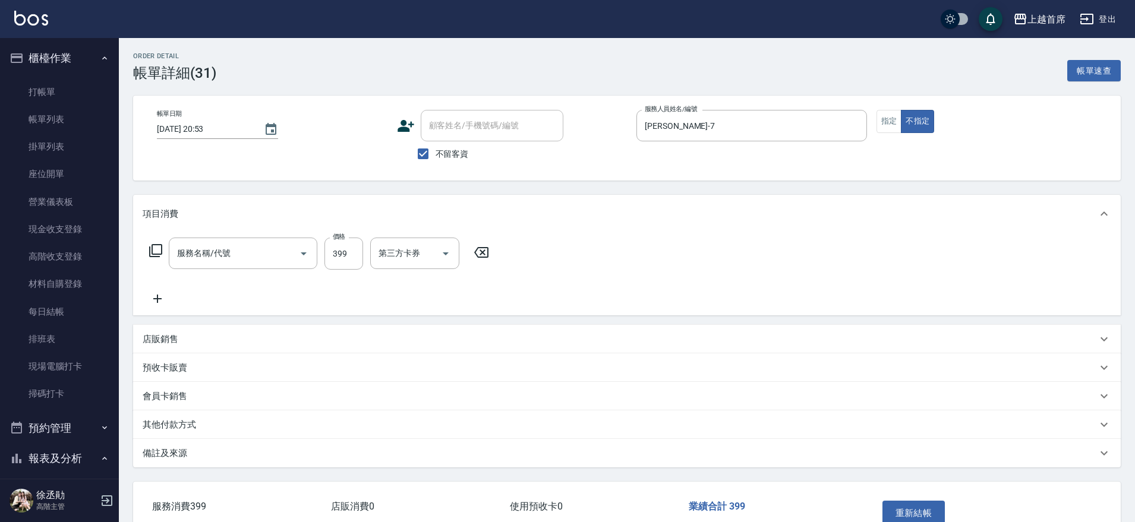
type input "海鹽洗髮(0399)"
click at [911, 512] on button "重新結帳" at bounding box center [913, 513] width 63 height 25
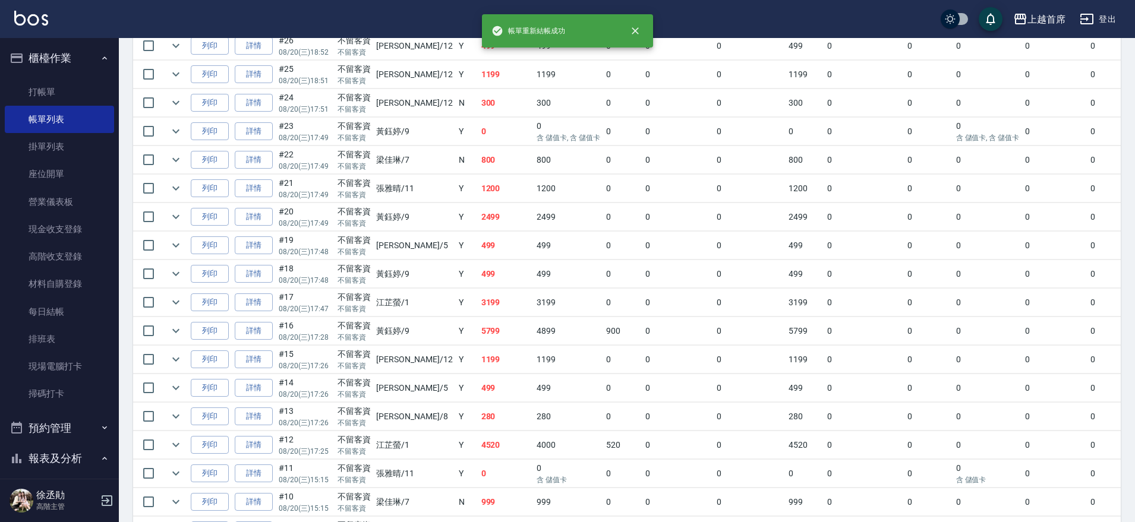
drag, startPoint x: 497, startPoint y: 335, endPoint x: 498, endPoint y: 418, distance: 83.2
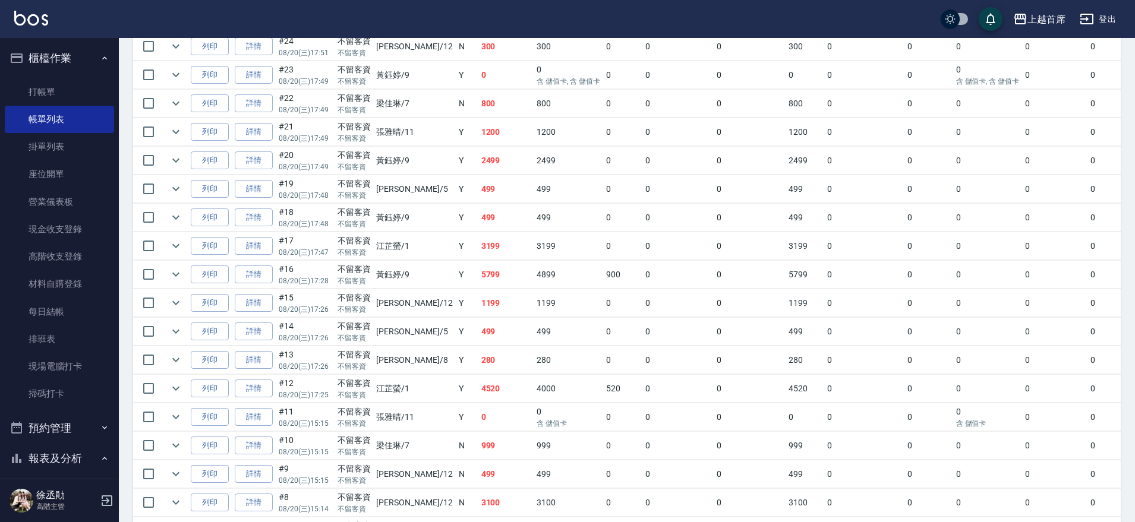
scroll to position [1008, 0]
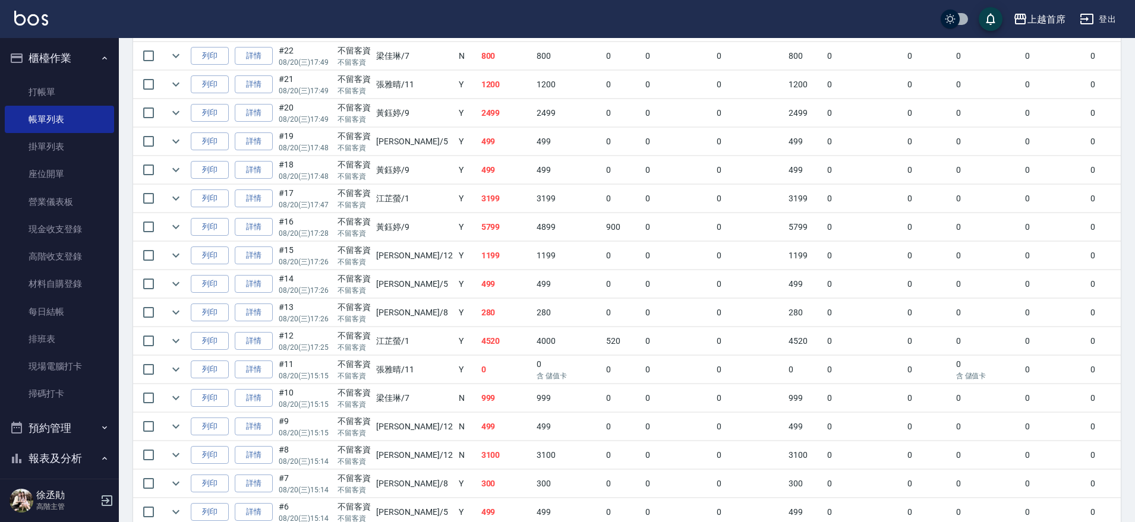
drag, startPoint x: 544, startPoint y: 333, endPoint x: 544, endPoint y: 365, distance: 32.7
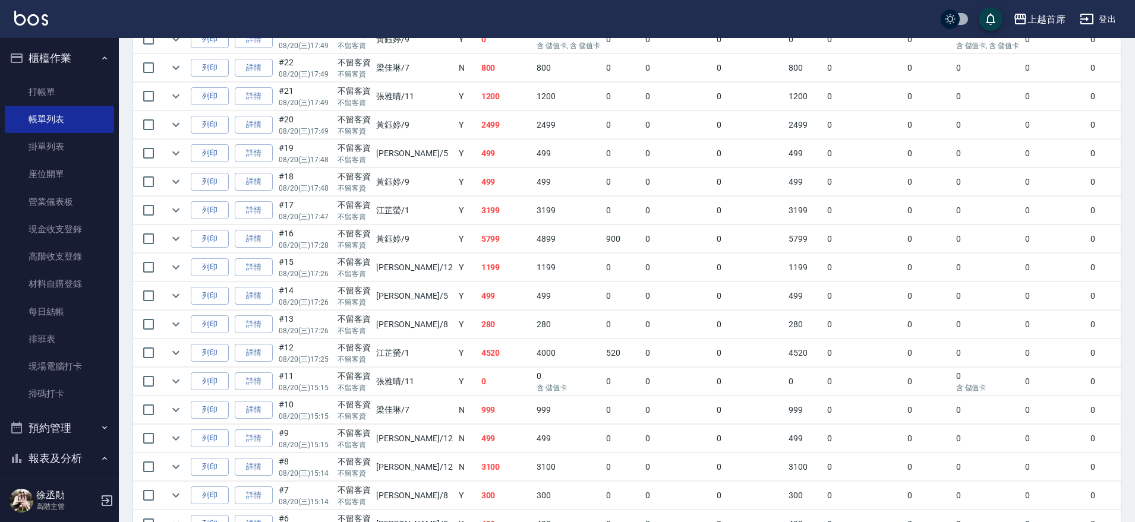
scroll to position [816, 0]
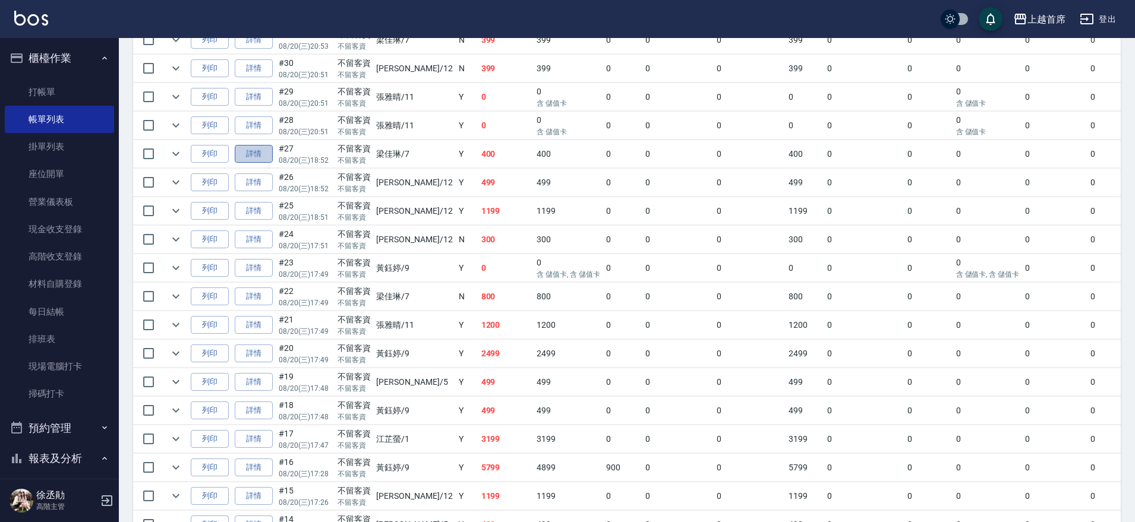
click at [253, 154] on link "詳情" at bounding box center [254, 154] width 38 height 18
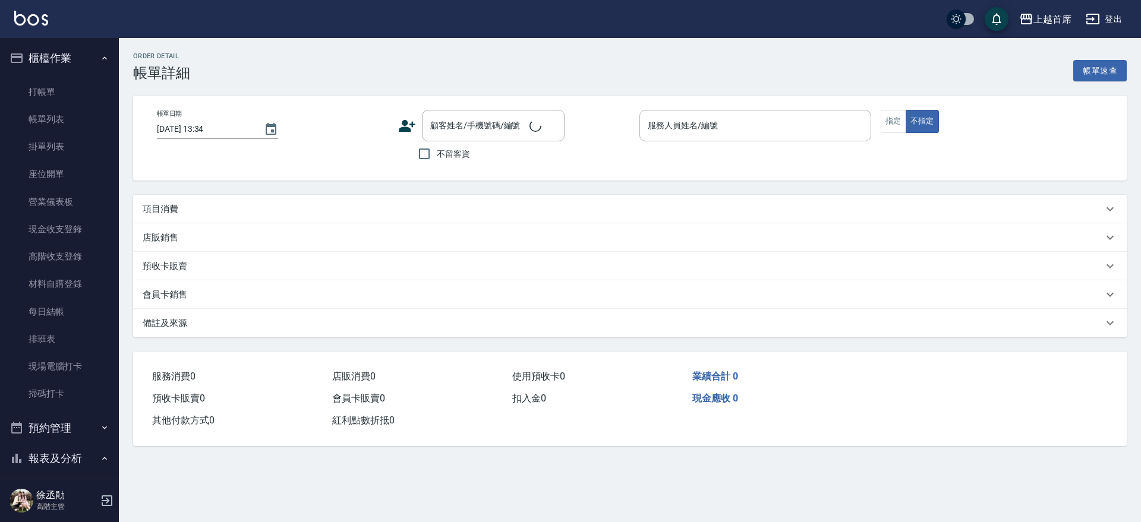
type input "[DATE] 18:52"
checkbox input "true"
type input "[PERSON_NAME]-7"
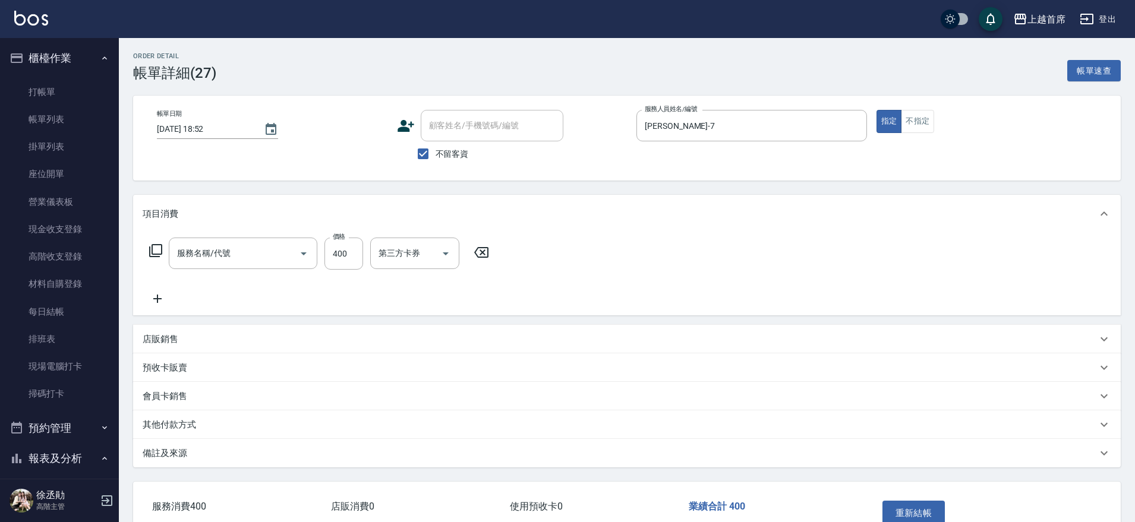
type input "指定一般洗剪400(2400)"
click at [908, 503] on button "重新結帳" at bounding box center [913, 513] width 63 height 25
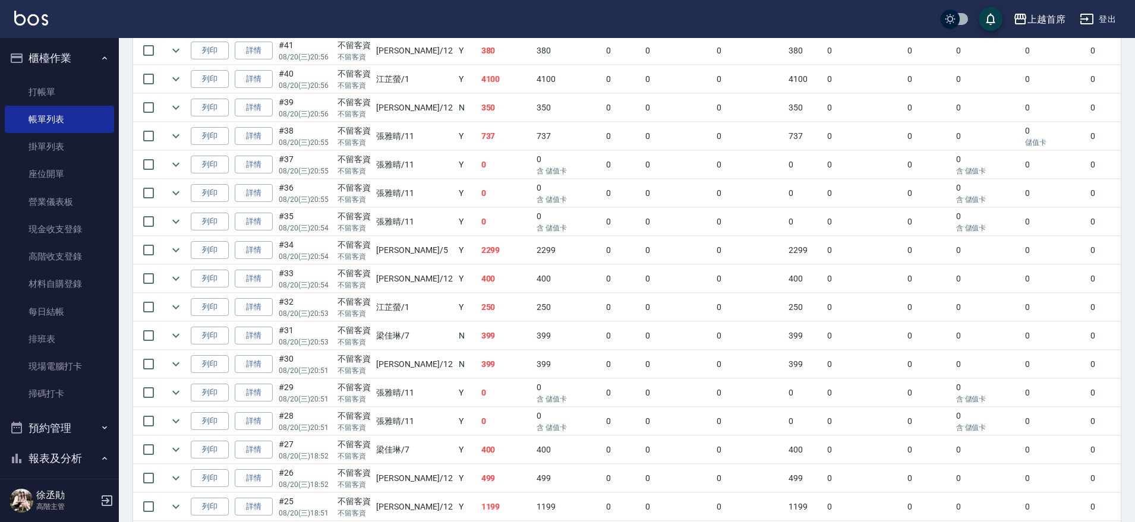
drag, startPoint x: 580, startPoint y: 240, endPoint x: 584, endPoint y: 285, distance: 45.3
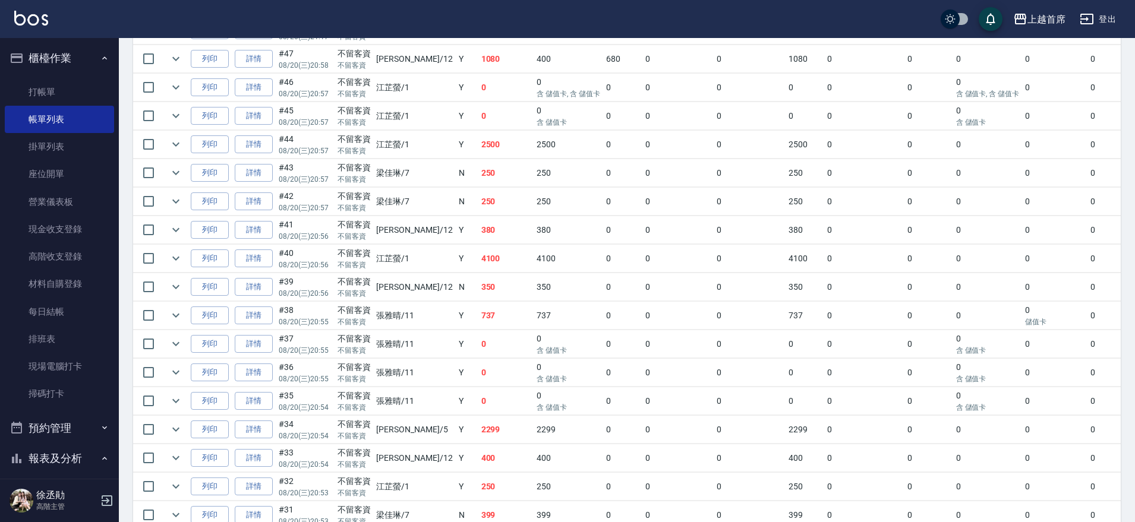
scroll to position [315, 0]
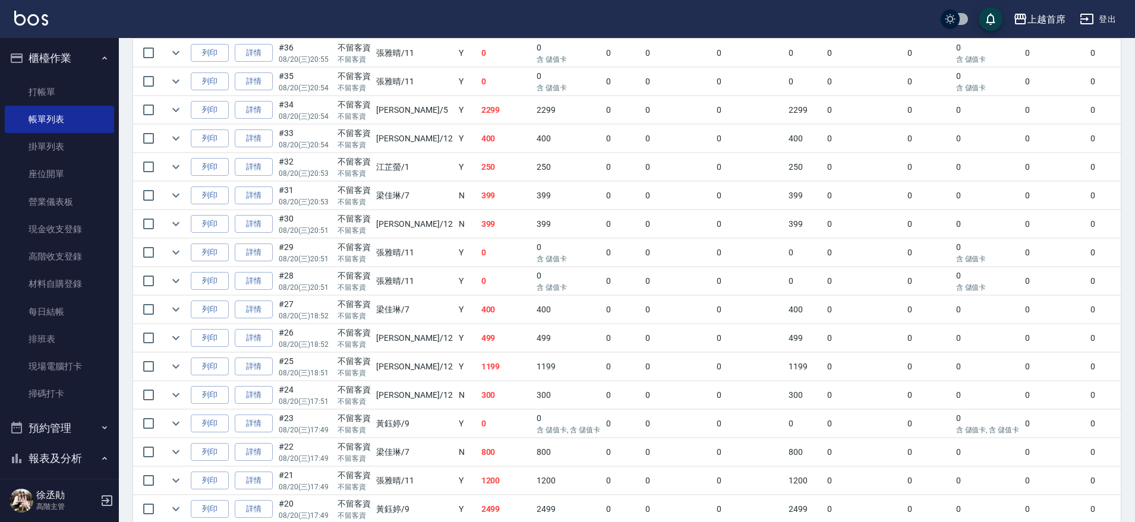
drag, startPoint x: 449, startPoint y: 248, endPoint x: 447, endPoint y: 280, distance: 32.1
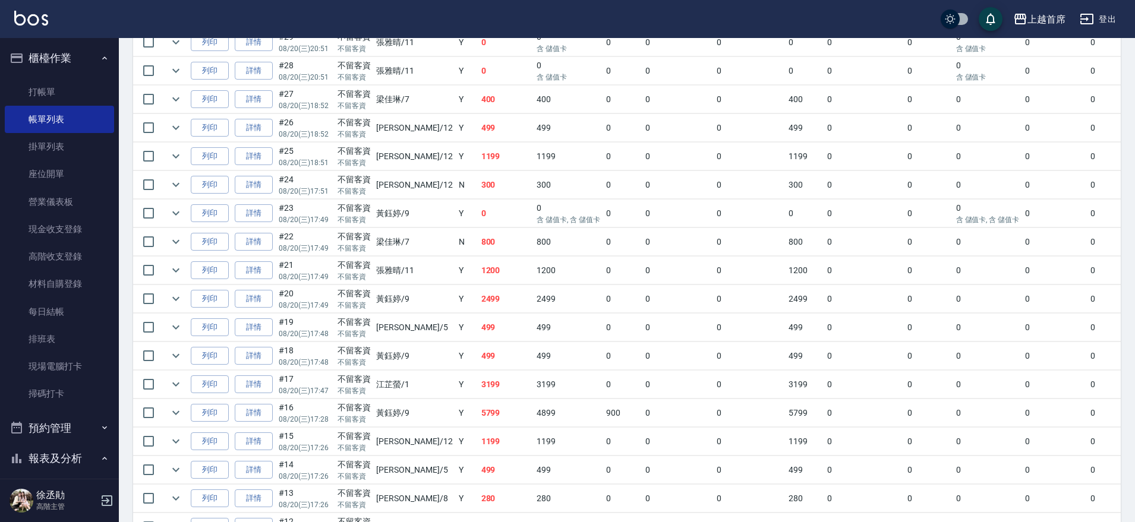
scroll to position [886, 0]
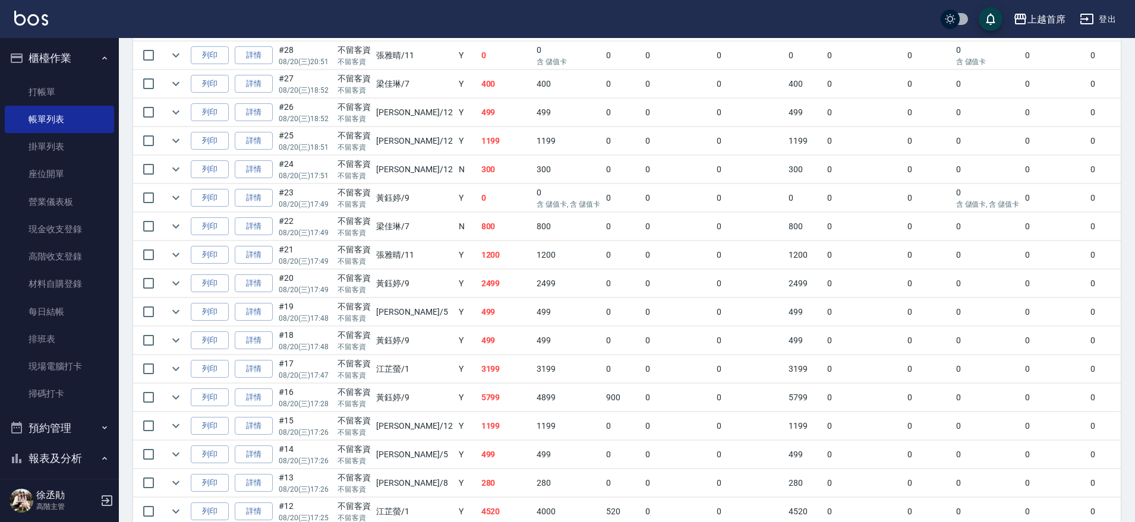
drag, startPoint x: 280, startPoint y: 200, endPoint x: 276, endPoint y: 234, distance: 34.1
click at [260, 225] on link "詳情" at bounding box center [254, 226] width 38 height 18
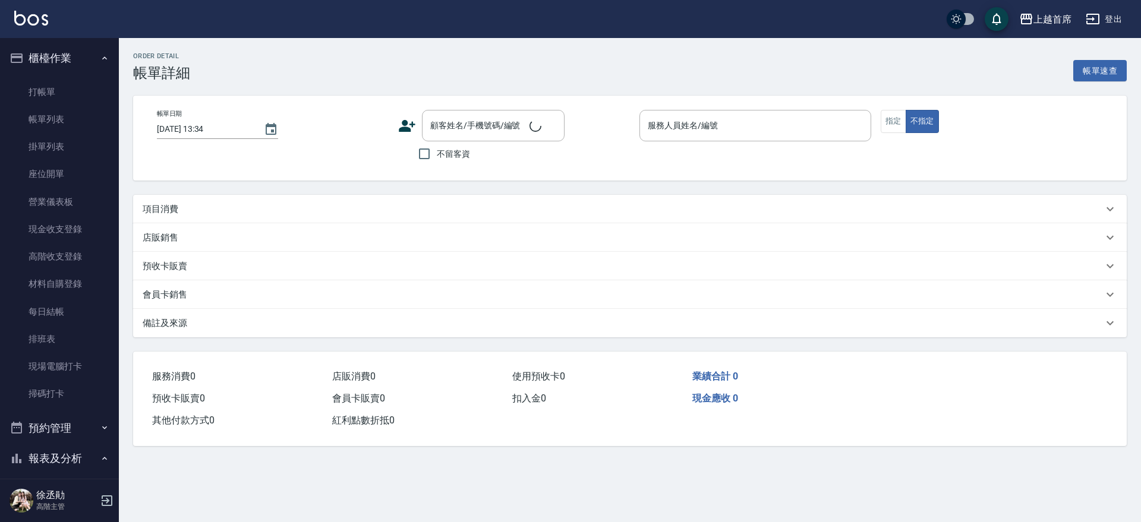
type input "[DATE] 17:49"
checkbox input "true"
type input "[PERSON_NAME]-7"
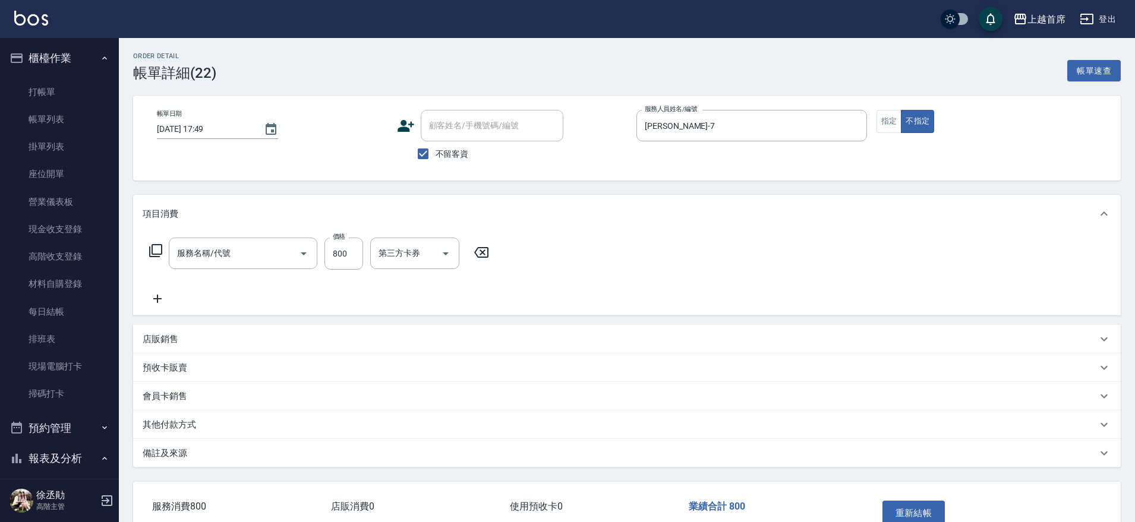
type input "精油799(0799)"
click at [513, 252] on icon "Clear" at bounding box center [507, 254] width 12 height 12
click at [933, 510] on button "重新結帳" at bounding box center [913, 513] width 63 height 25
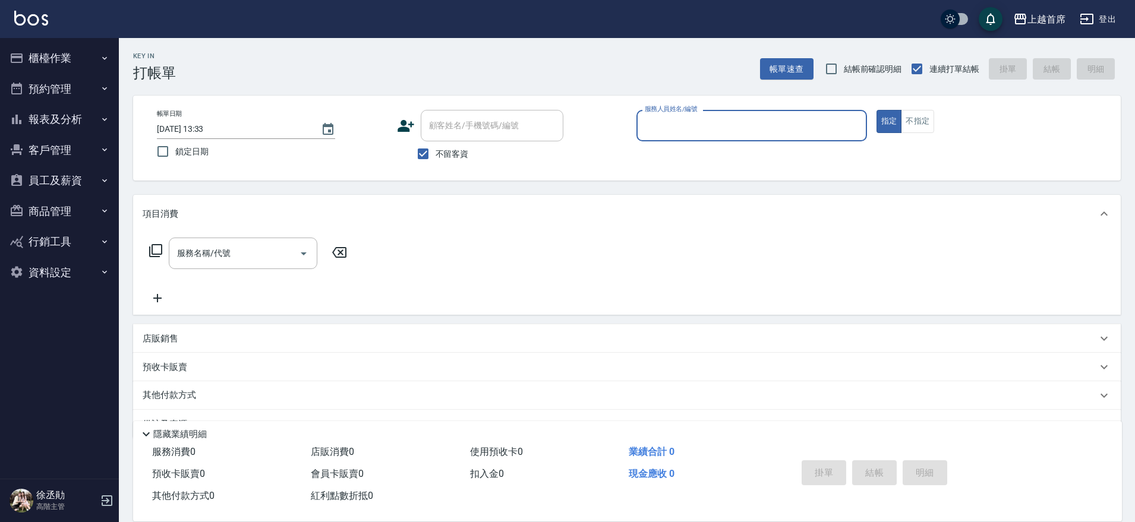
click at [92, 120] on button "報表及分析" at bounding box center [59, 119] width 109 height 31
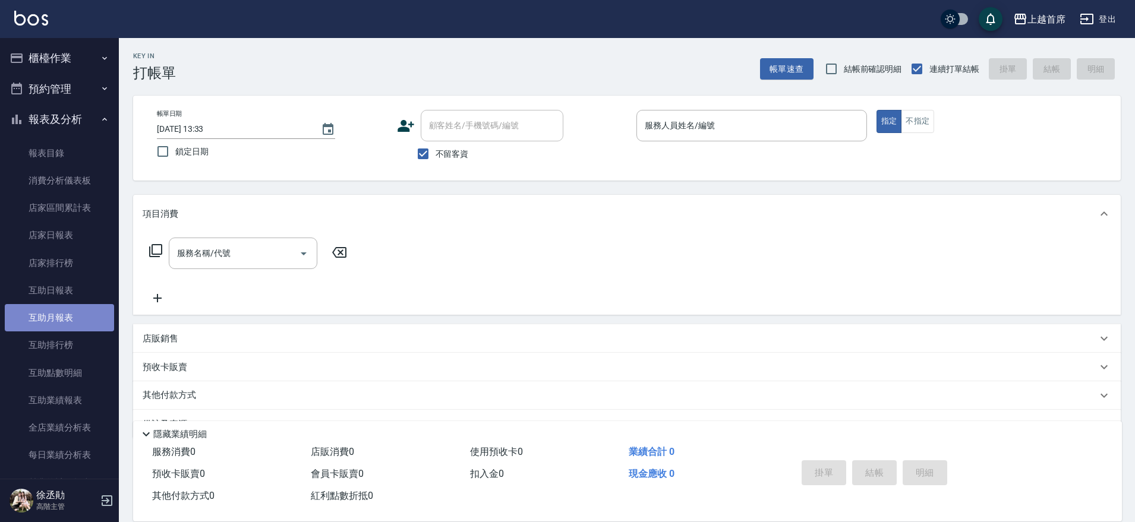
click at [75, 320] on link "互助月報表" at bounding box center [59, 317] width 109 height 27
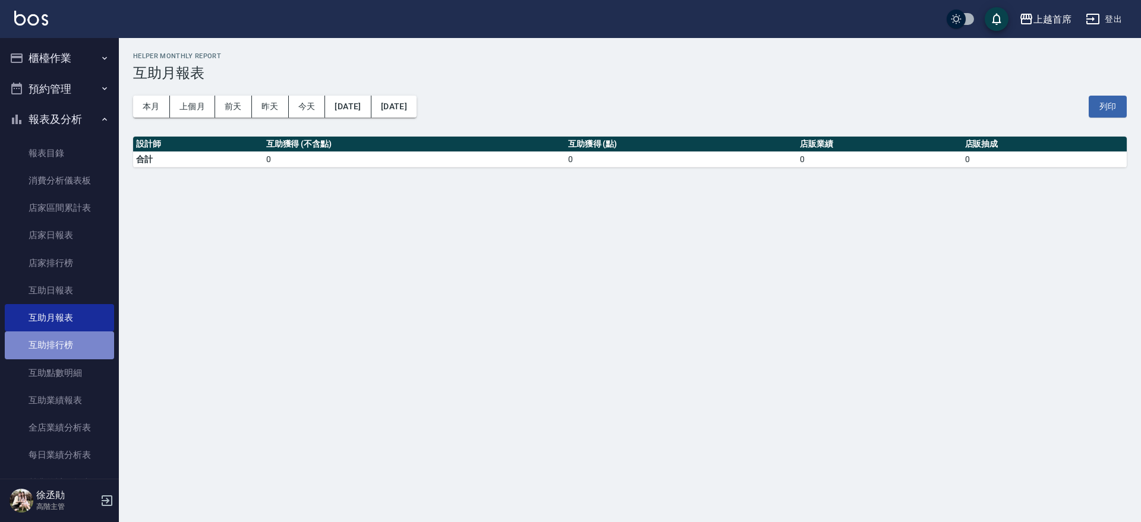
click at [72, 344] on link "互助排行榜" at bounding box center [59, 344] width 109 height 27
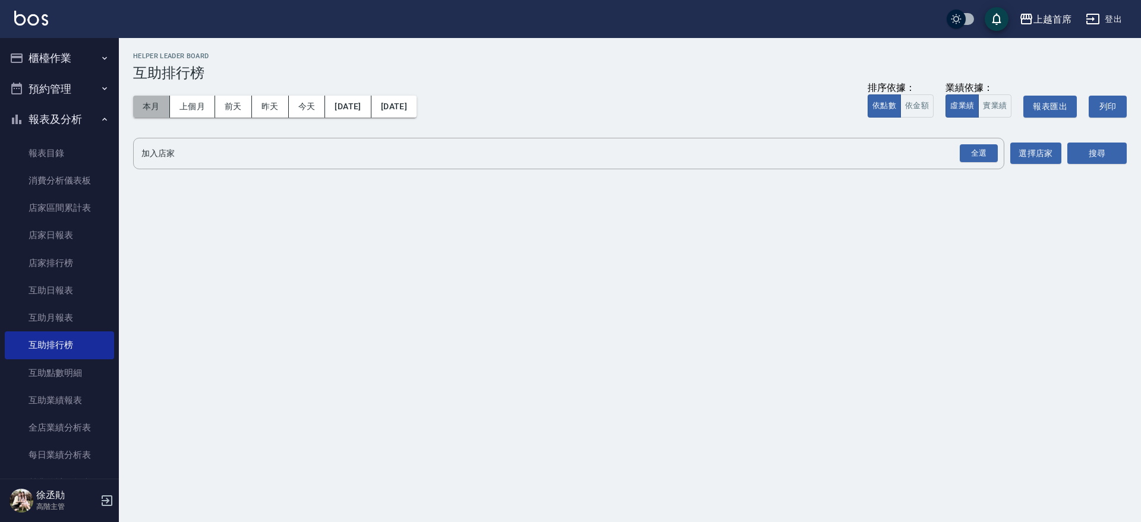
click at [163, 108] on button "本月" at bounding box center [151, 107] width 37 height 22
click at [984, 100] on button "實業績" at bounding box center [994, 105] width 33 height 23
click at [974, 151] on div "全選" at bounding box center [978, 153] width 38 height 18
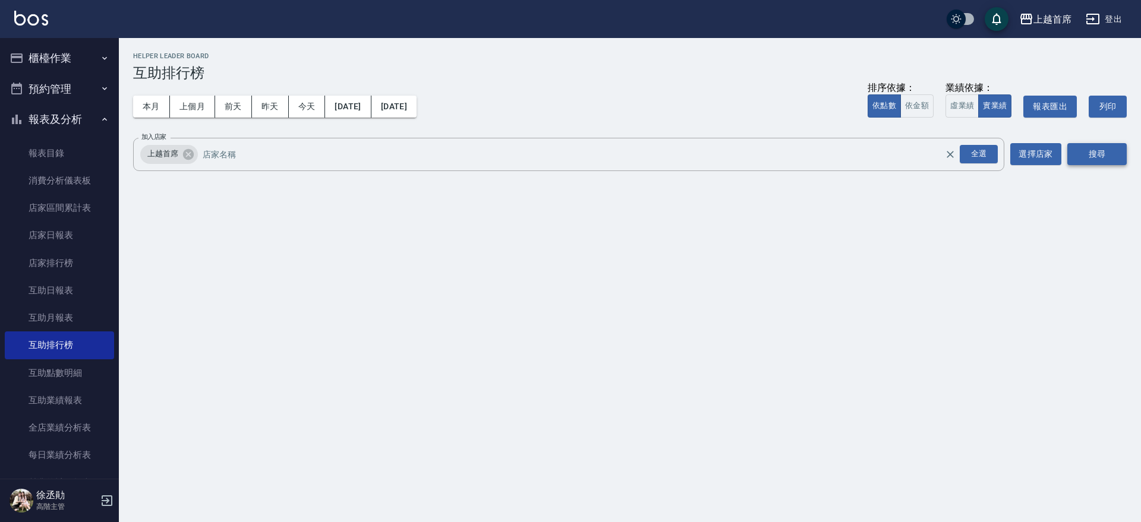
click at [1082, 147] on button "搜尋" at bounding box center [1096, 154] width 59 height 22
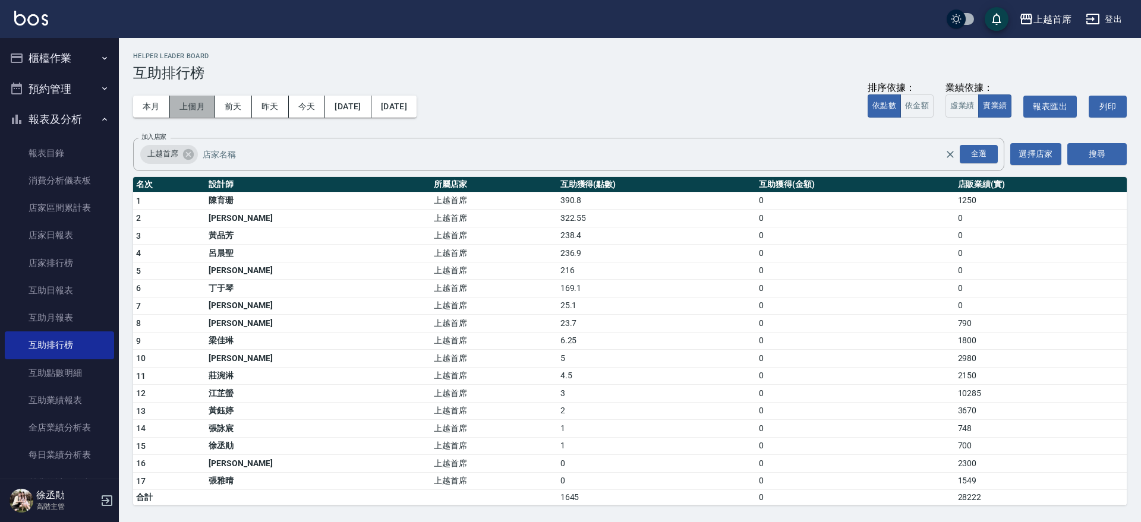
click at [199, 110] on button "上個月" at bounding box center [192, 107] width 45 height 22
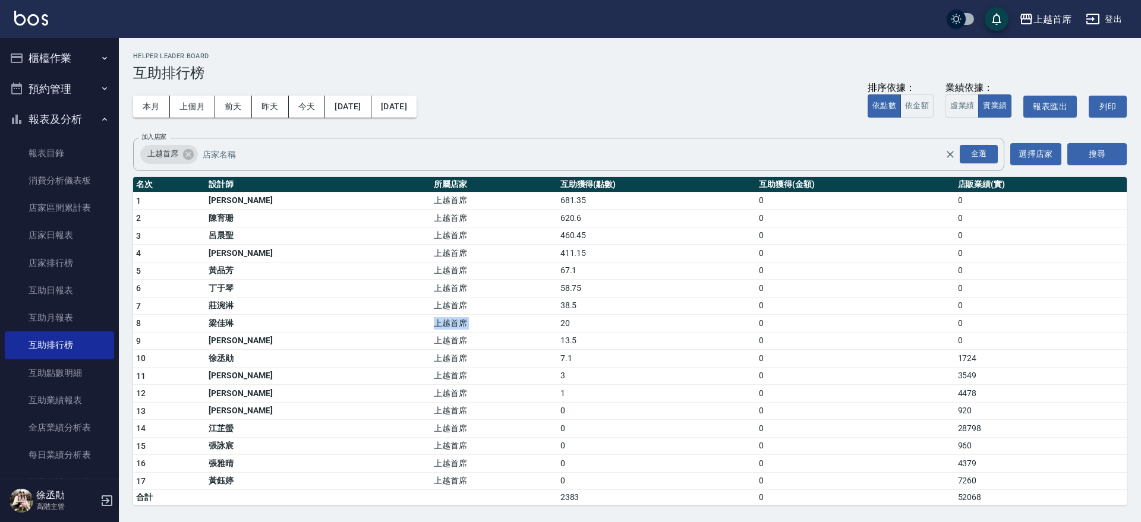
drag, startPoint x: 254, startPoint y: 324, endPoint x: 510, endPoint y: 321, distance: 256.0
click at [510, 321] on tr "8 梁佳琳 上越首席 20 0 0" at bounding box center [629, 324] width 993 height 18
click at [557, 321] on td "20" at bounding box center [656, 324] width 198 height 18
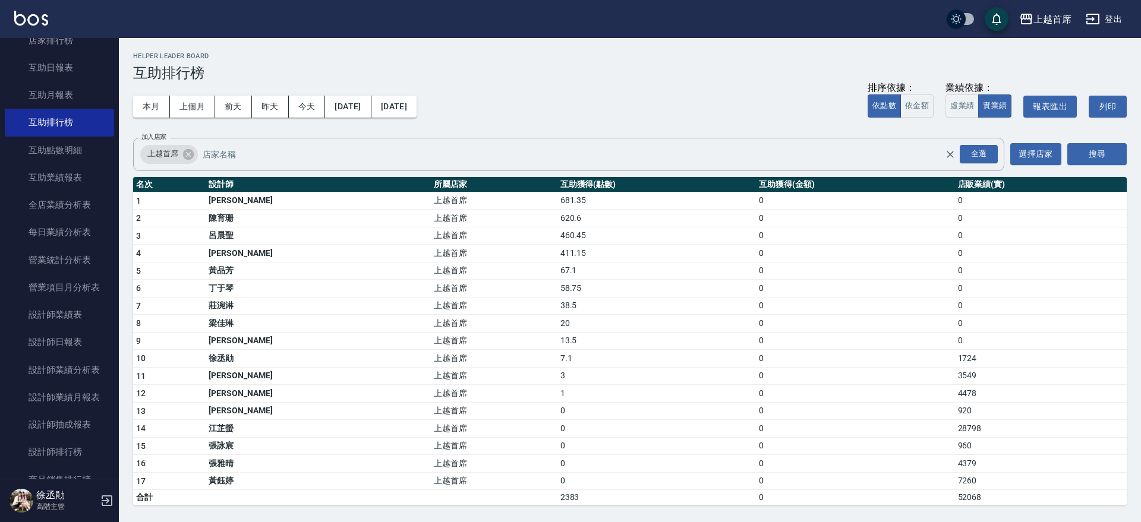
scroll to position [229, 0]
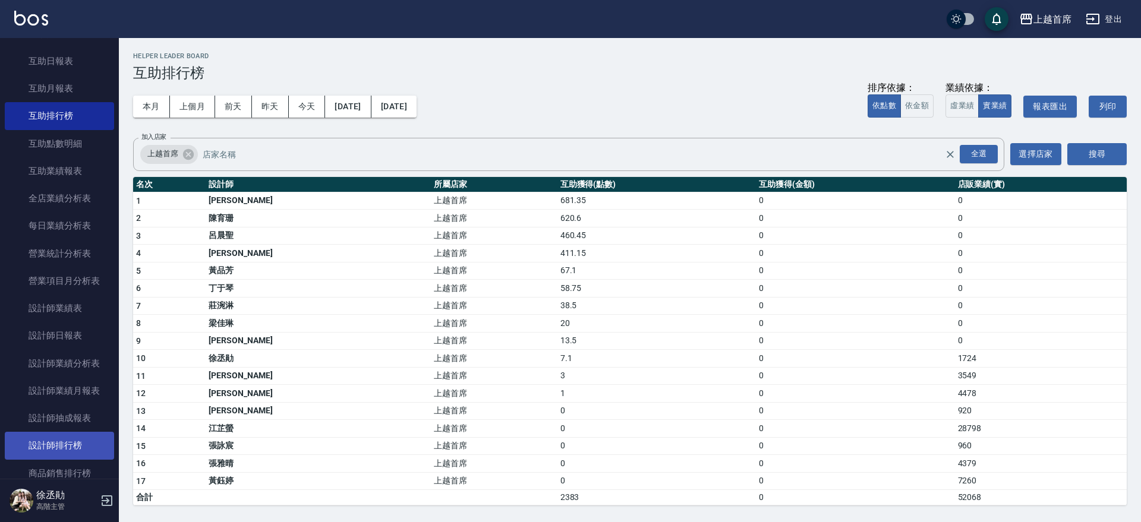
click at [88, 454] on link "設計師排行榜" at bounding box center [59, 445] width 109 height 27
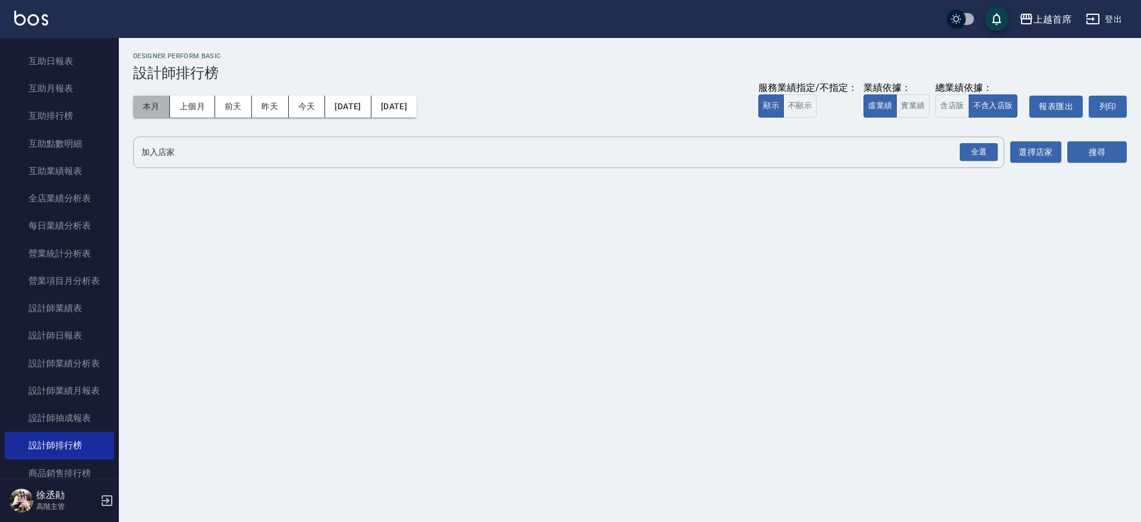
click at [159, 100] on button "本月" at bounding box center [151, 107] width 37 height 22
drag, startPoint x: 908, startPoint y: 103, endPoint x: 959, endPoint y: 135, distance: 59.5
click at [910, 105] on button "實業績" at bounding box center [912, 105] width 33 height 23
click at [971, 149] on div "全選" at bounding box center [978, 152] width 38 height 18
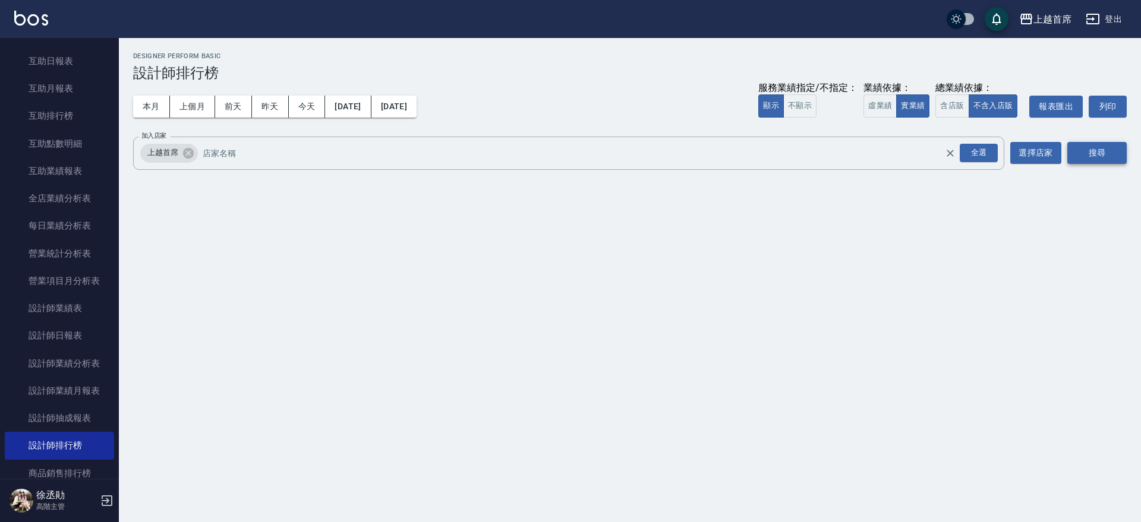
click at [1096, 151] on button "搜尋" at bounding box center [1096, 153] width 59 height 22
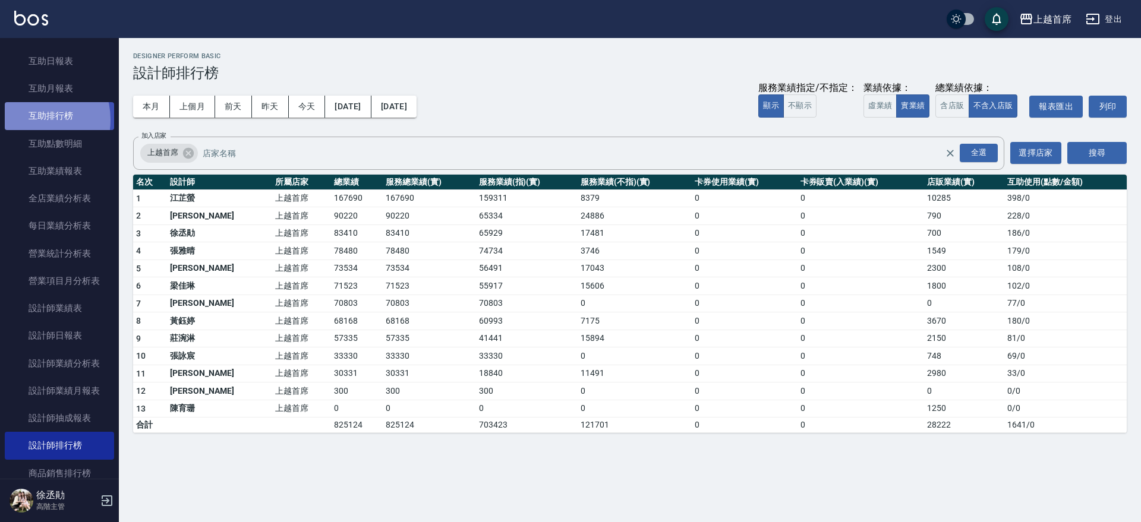
click at [32, 119] on link "互助排行榜" at bounding box center [59, 115] width 109 height 27
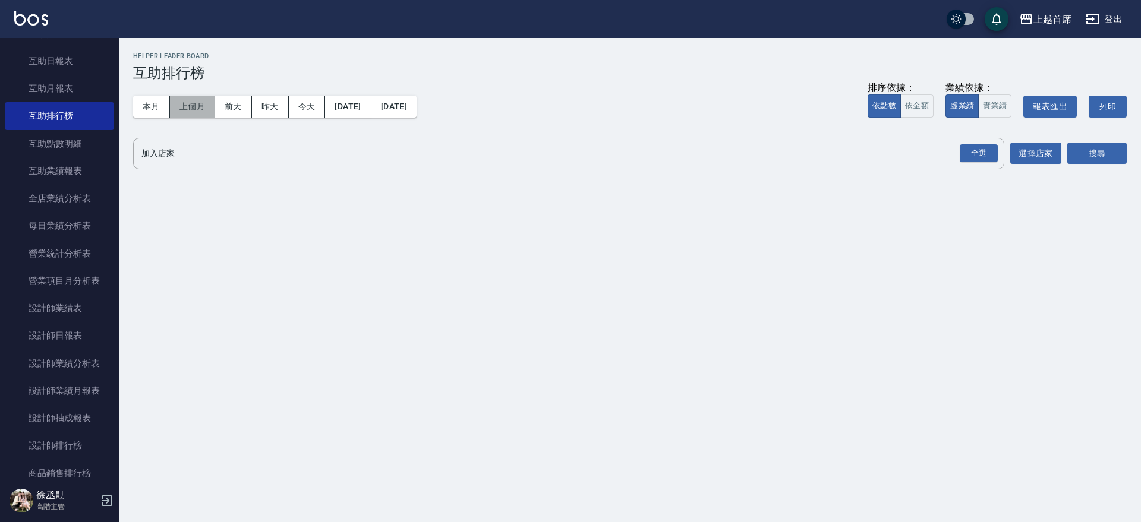
click at [178, 112] on button "上個月" at bounding box center [192, 107] width 45 height 22
click at [159, 111] on button "本月" at bounding box center [151, 107] width 37 height 22
click at [993, 103] on button "實業績" at bounding box center [994, 105] width 33 height 23
drag, startPoint x: 981, startPoint y: 138, endPoint x: 980, endPoint y: 147, distance: 8.3
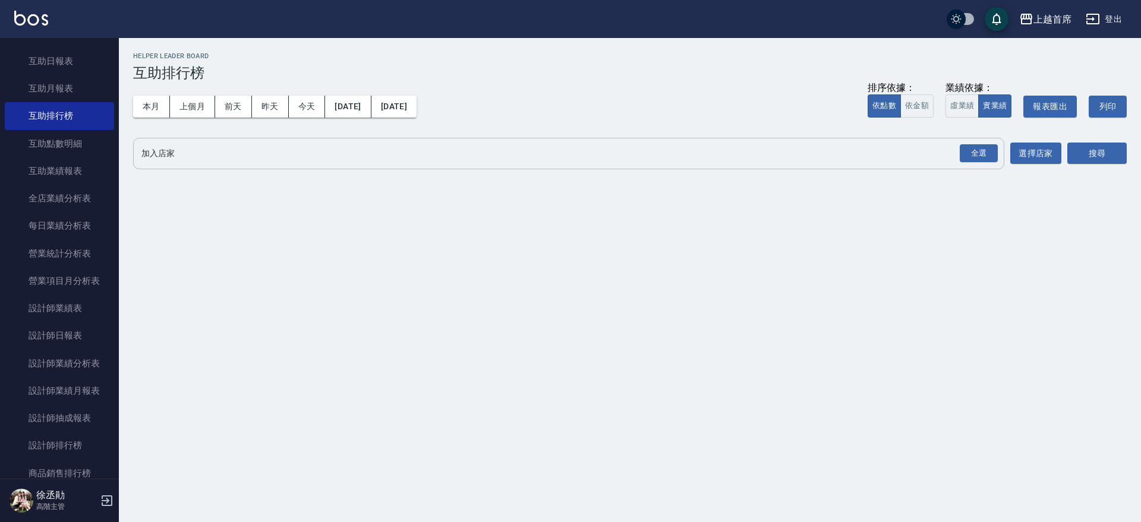
click at [981, 140] on div "全選" at bounding box center [978, 153] width 42 height 31
click at [980, 149] on div "全選" at bounding box center [978, 153] width 38 height 18
click at [1090, 152] on button "搜尋" at bounding box center [1096, 154] width 59 height 22
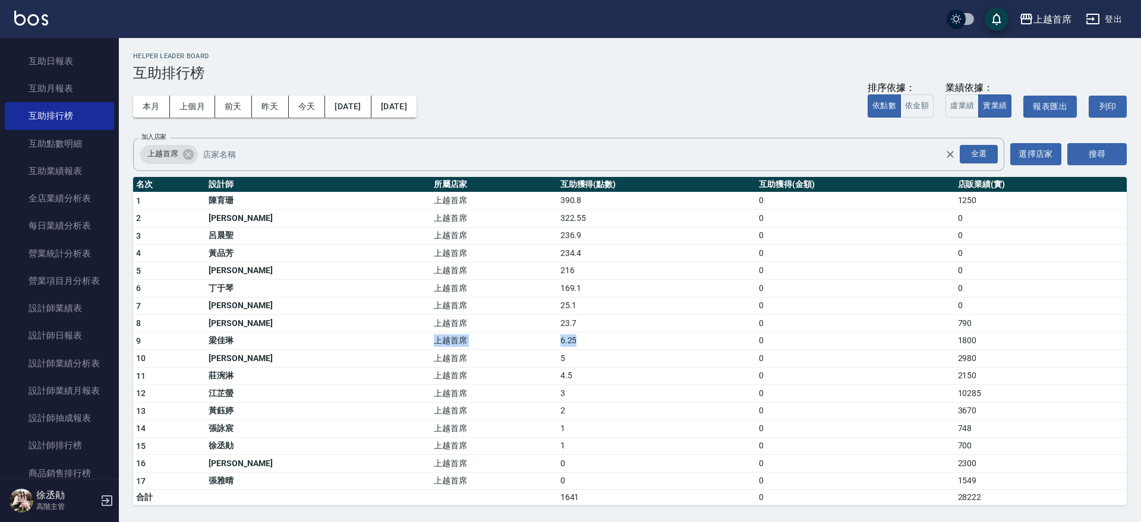
drag, startPoint x: 380, startPoint y: 349, endPoint x: 538, endPoint y: 335, distance: 158.6
click at [538, 335] on tr "9 [PERSON_NAME]首席 6.25 0 1800" at bounding box center [629, 341] width 993 height 18
click at [557, 335] on td "6.25" at bounding box center [656, 341] width 198 height 18
